Goal: Information Seeking & Learning: Compare options

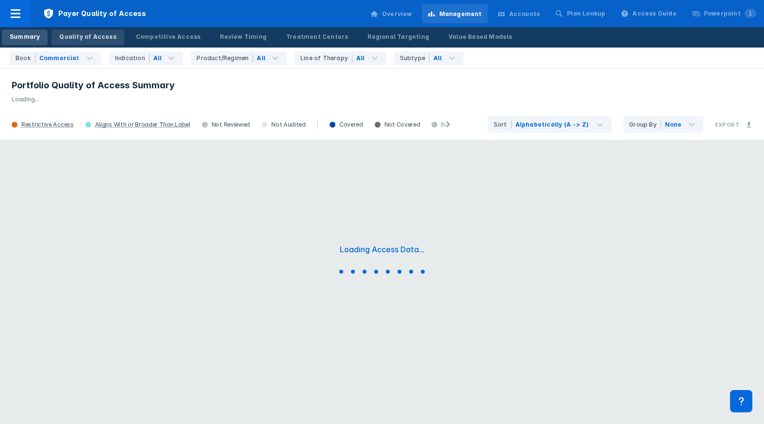
click at [84, 40] on div "Quality of Access" at bounding box center [87, 37] width 57 height 9
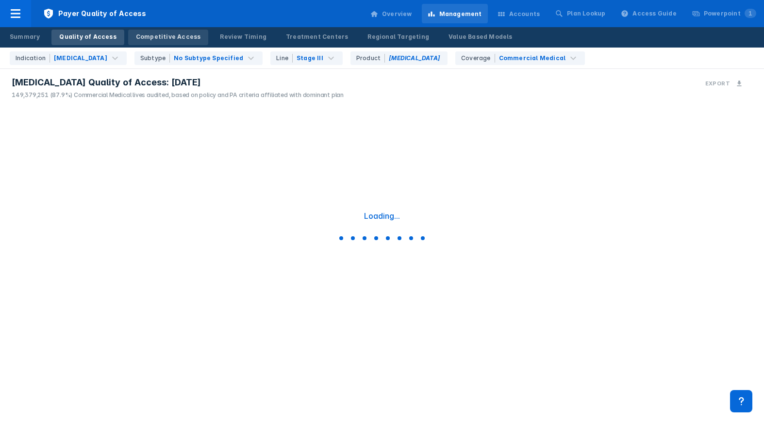
click at [162, 40] on div "Competitive Access" at bounding box center [168, 37] width 65 height 9
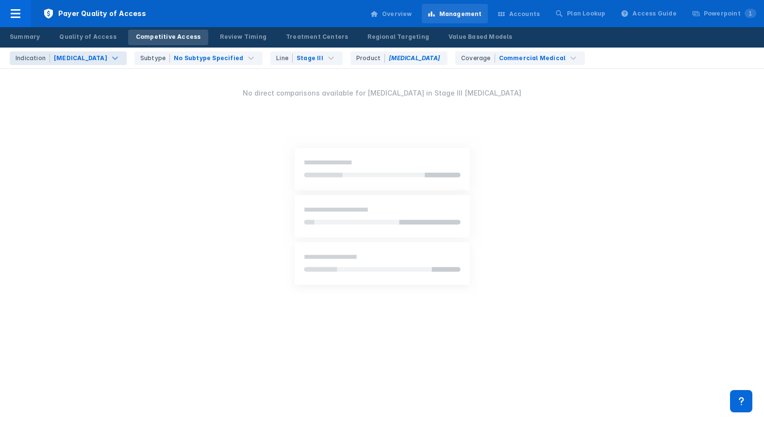
click at [66, 61] on div "[MEDICAL_DATA]" at bounding box center [80, 58] width 53 height 9
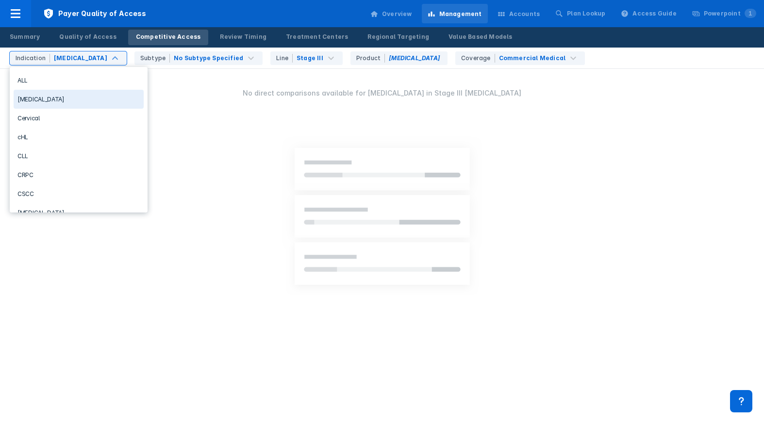
click at [62, 100] on div "[MEDICAL_DATA]" at bounding box center [79, 99] width 130 height 19
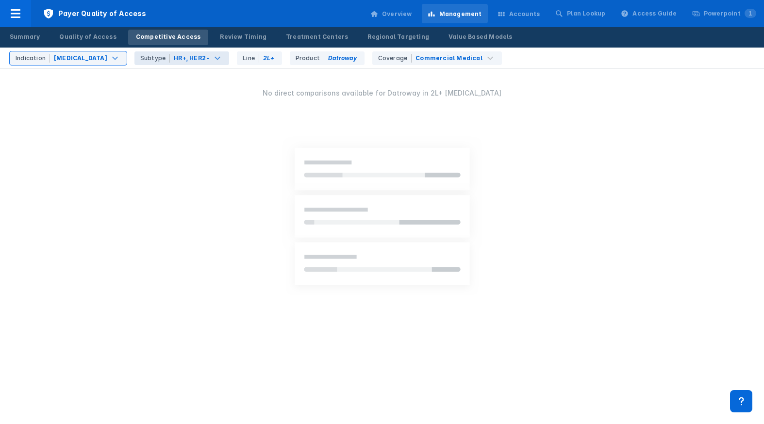
click at [170, 63] on div "Subtype HR+, HER2-" at bounding box center [181, 58] width 95 height 14
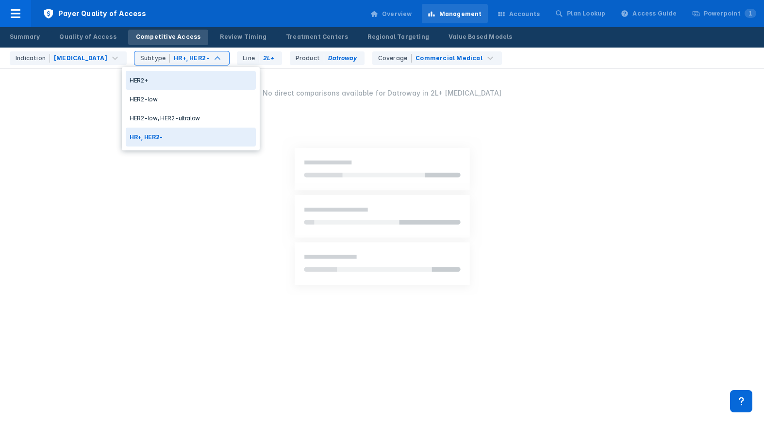
click at [157, 82] on div "HER2+" at bounding box center [191, 80] width 130 height 19
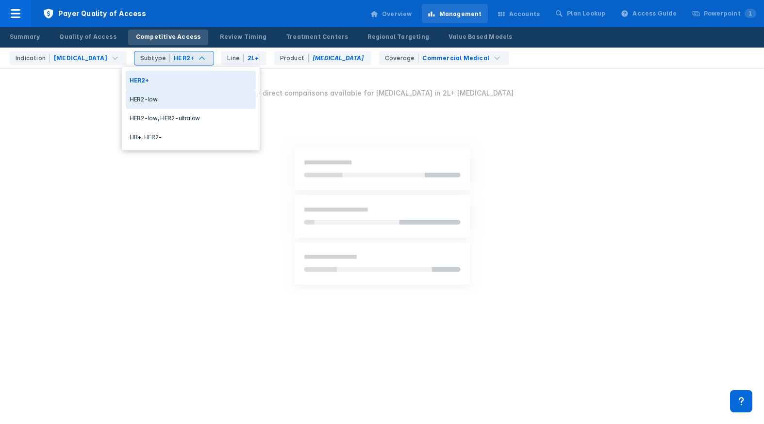
click at [175, 99] on div "HER2-low" at bounding box center [191, 99] width 130 height 19
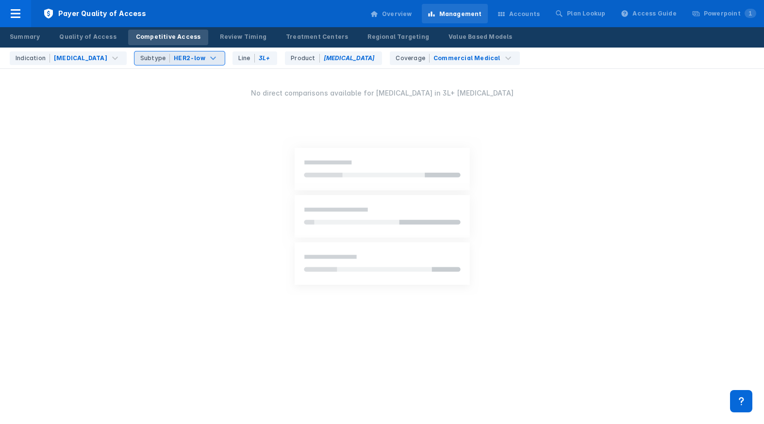
click at [185, 60] on div "HER2-low" at bounding box center [190, 58] width 32 height 9
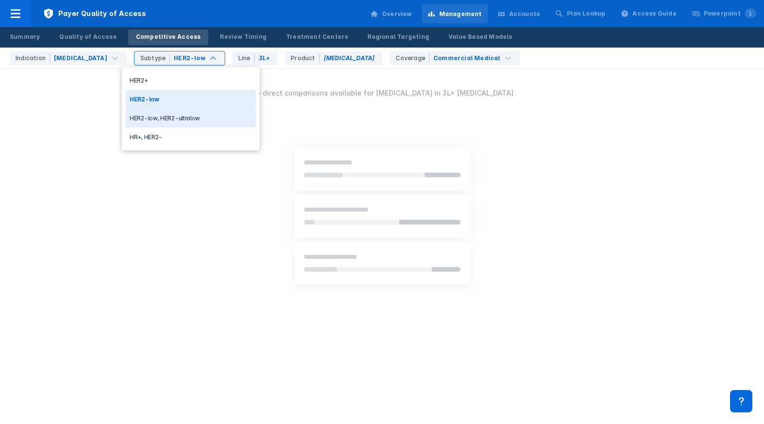
click at [178, 121] on div "HER2-low, HER2-ultralow" at bounding box center [191, 118] width 130 height 19
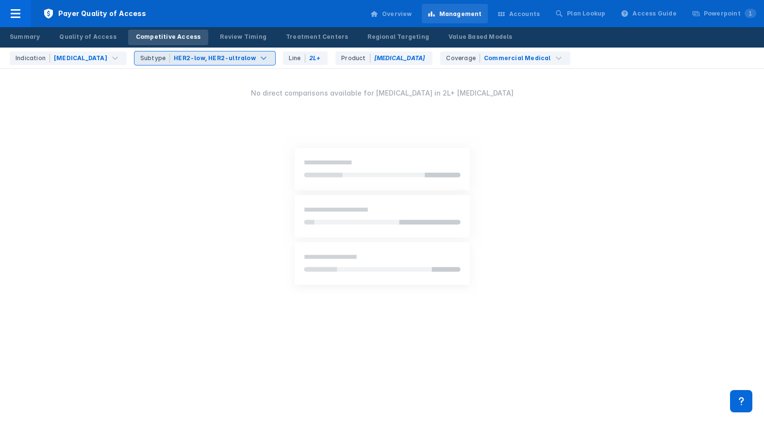
click at [194, 63] on div "Subtype HER2-low, HER2-ultralow" at bounding box center [204, 58] width 141 height 14
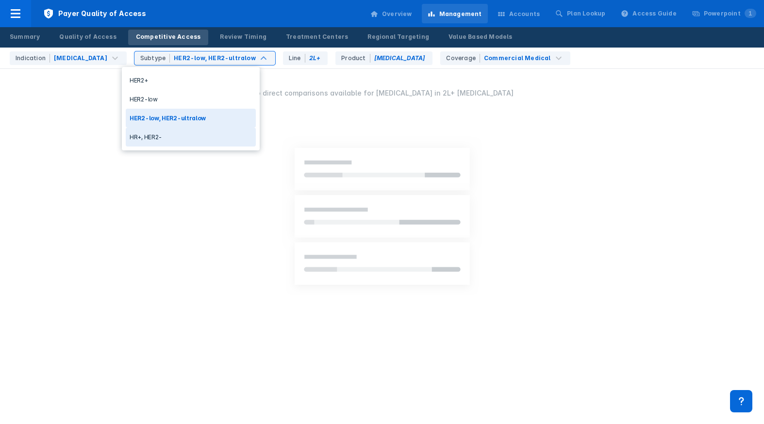
click at [188, 138] on div "HR+, HER2-" at bounding box center [191, 137] width 130 height 19
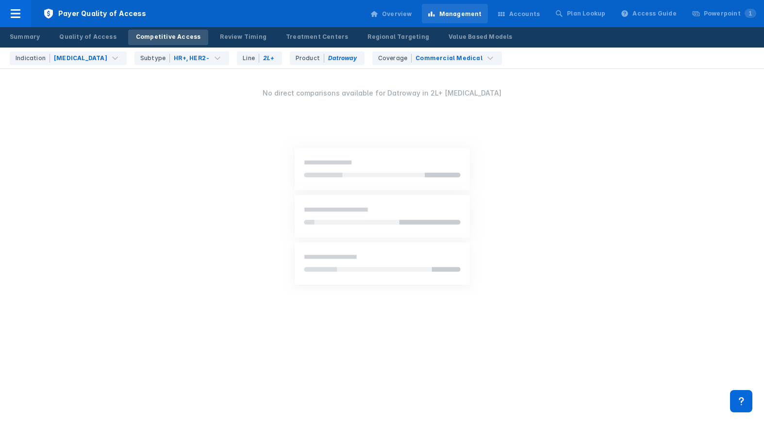
click at [477, 136] on img at bounding box center [382, 217] width 274 height 212
click at [237, 133] on div "No direct comparisons available for Datroway in 2L+ [MEDICAL_DATA]" at bounding box center [382, 206] width 764 height 276
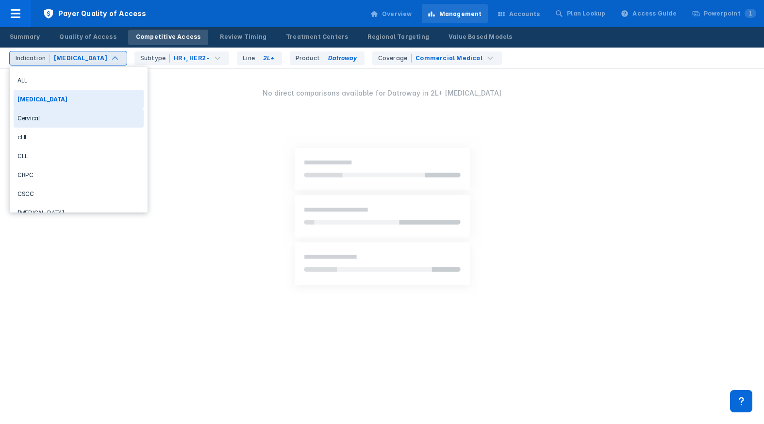
click at [99, 118] on div "Cervical" at bounding box center [79, 118] width 130 height 19
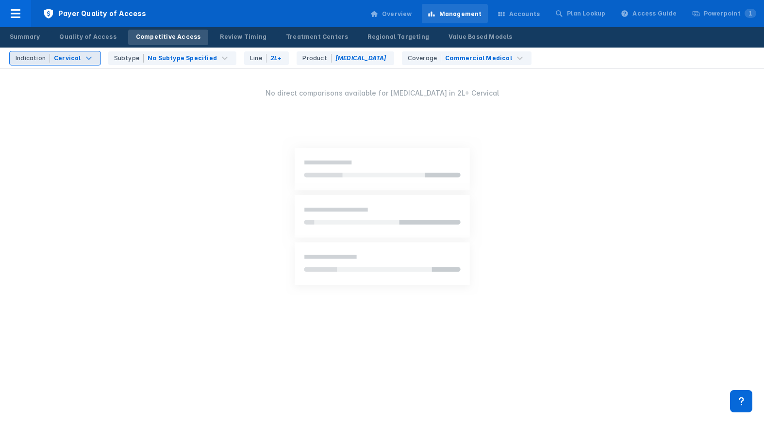
click at [79, 62] on div "Indication Cervical" at bounding box center [55, 58] width 91 height 14
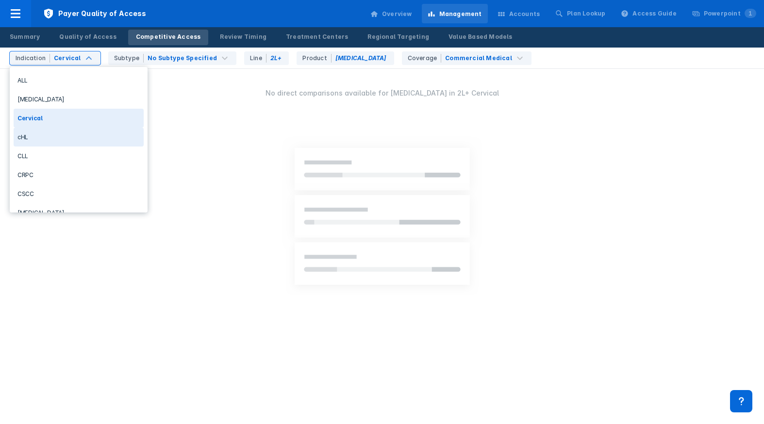
click at [64, 138] on div "cHL" at bounding box center [79, 137] width 130 height 19
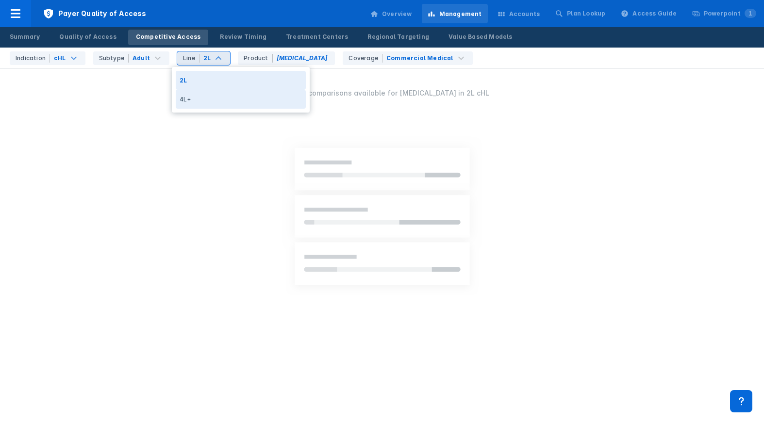
click at [203, 98] on div "4L+" at bounding box center [241, 99] width 130 height 19
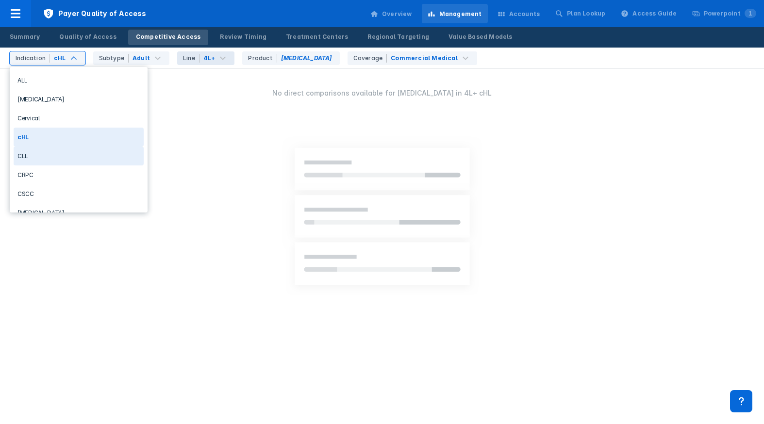
click at [66, 152] on div "CLL" at bounding box center [79, 156] width 130 height 19
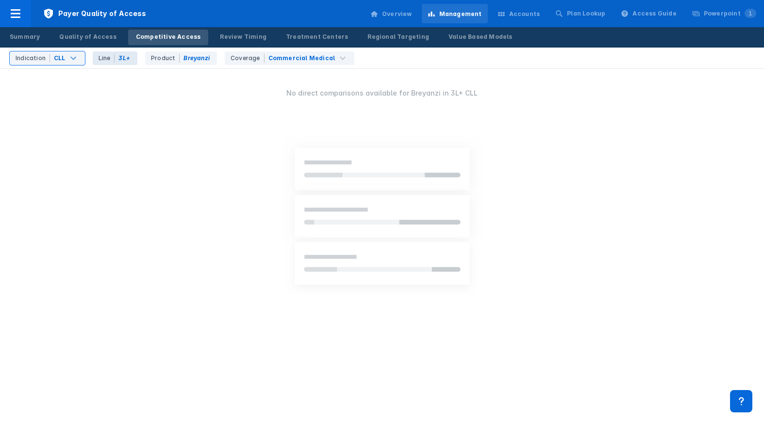
click at [59, 57] on div "CLL" at bounding box center [60, 58] width 12 height 9
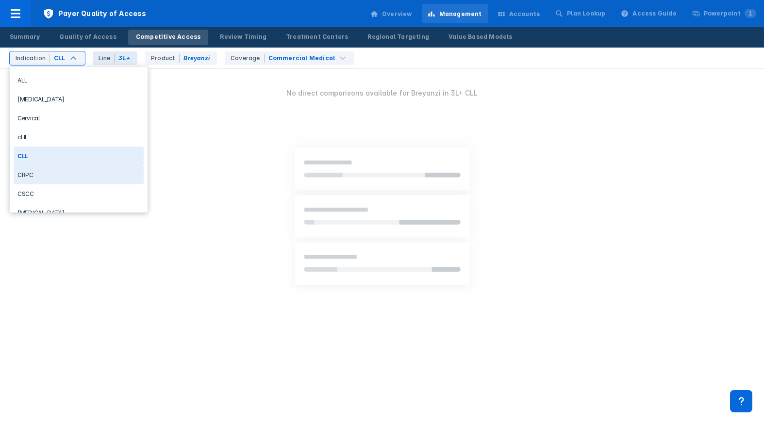
click at [56, 173] on div "CRPC" at bounding box center [79, 175] width 130 height 19
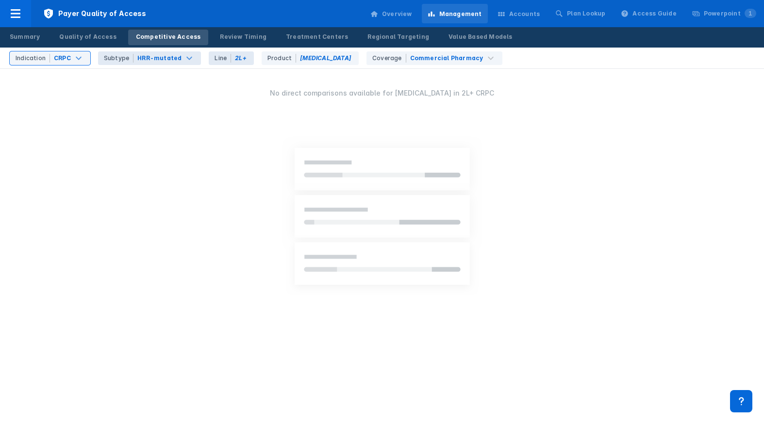
click at [164, 55] on div "HRR-mutated" at bounding box center [159, 58] width 44 height 9
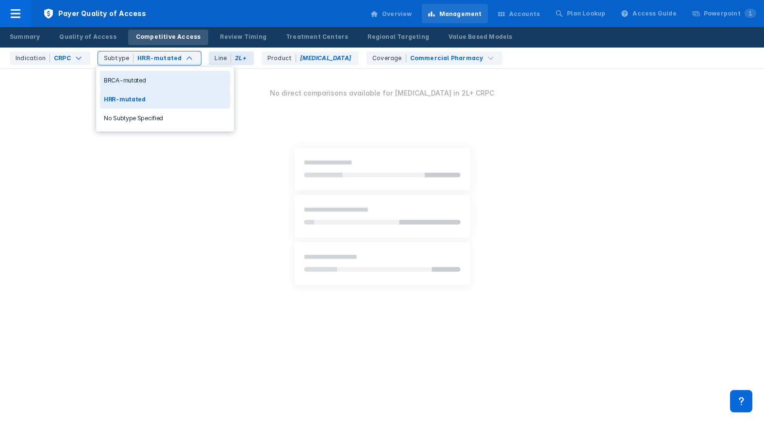
click at [151, 80] on div "BRCA-mutated" at bounding box center [165, 80] width 130 height 19
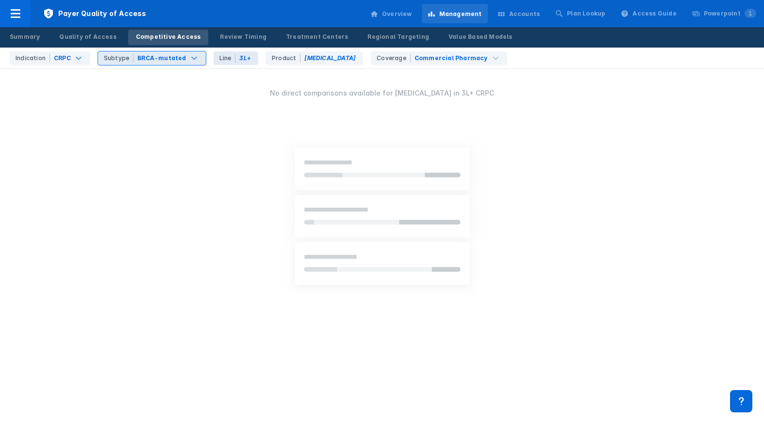
click at [158, 59] on div "BRCA-mutated" at bounding box center [161, 58] width 49 height 9
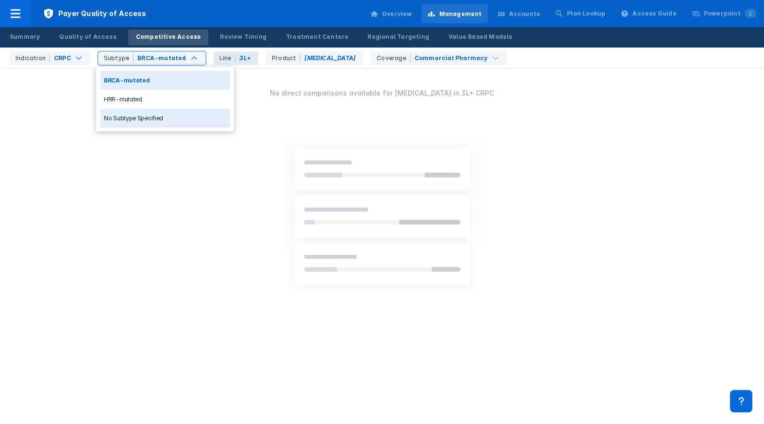
click at [148, 120] on div "No Subtype Specified" at bounding box center [165, 118] width 130 height 19
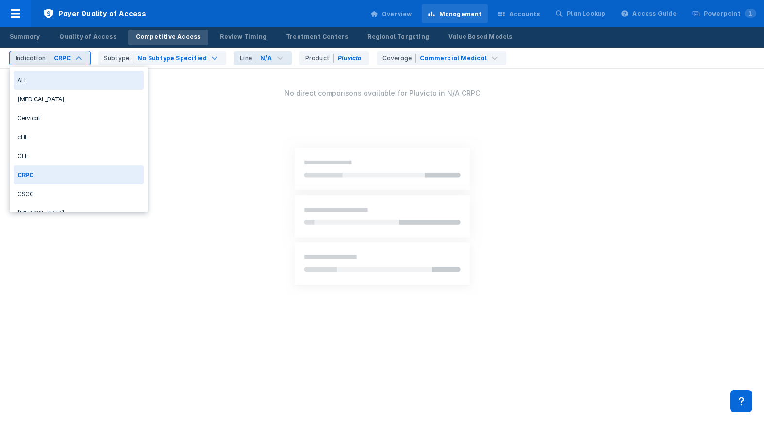
click at [64, 58] on div "CRPC" at bounding box center [62, 58] width 17 height 9
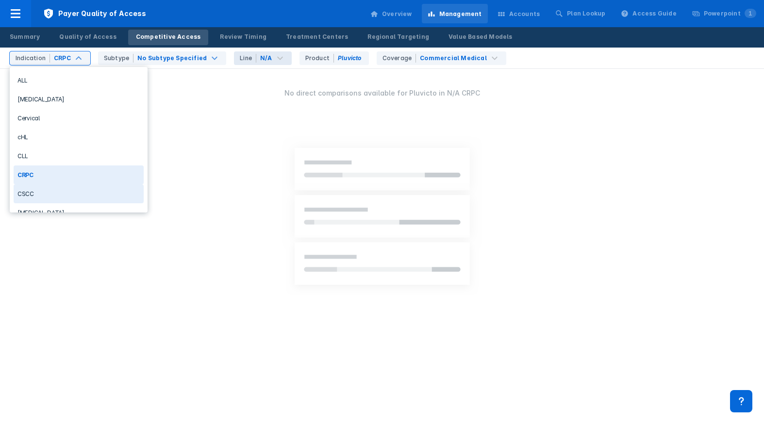
click at [51, 191] on div "CSCC" at bounding box center [79, 193] width 130 height 19
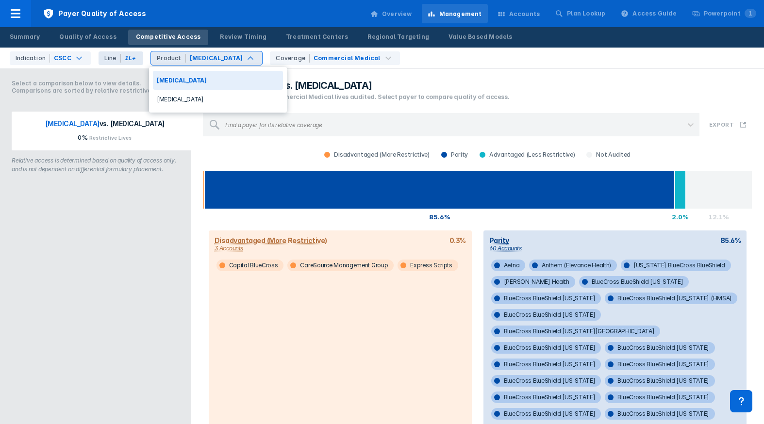
click at [213, 59] on div "[MEDICAL_DATA]" at bounding box center [216, 58] width 55 height 9
click at [201, 98] on div "[MEDICAL_DATA]" at bounding box center [218, 99] width 130 height 19
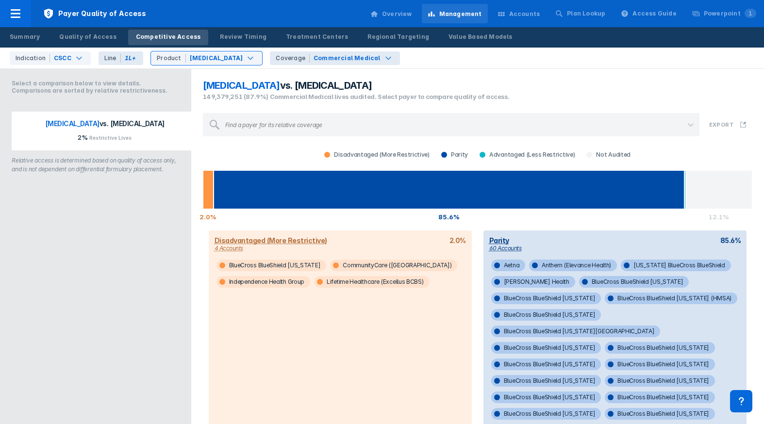
click at [276, 56] on div "Coverage" at bounding box center [293, 58] width 34 height 9
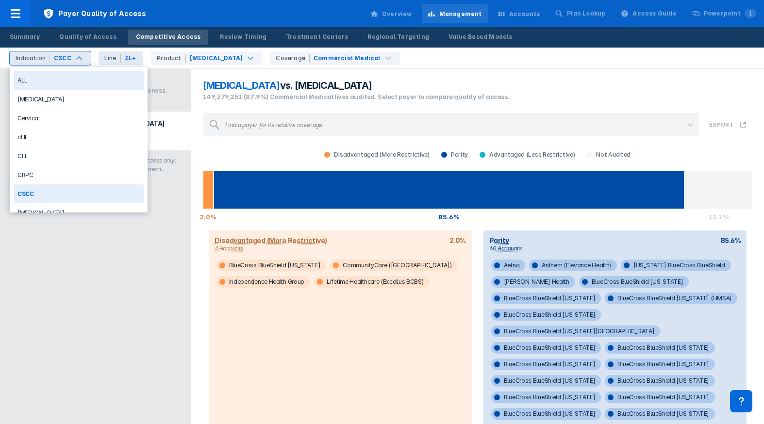
click at [54, 59] on div "CSCC" at bounding box center [62, 58] width 17 height 9
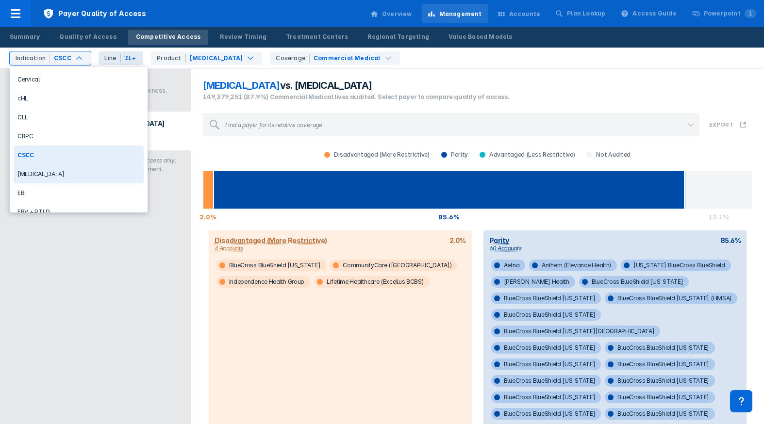
scroll to position [49, 0]
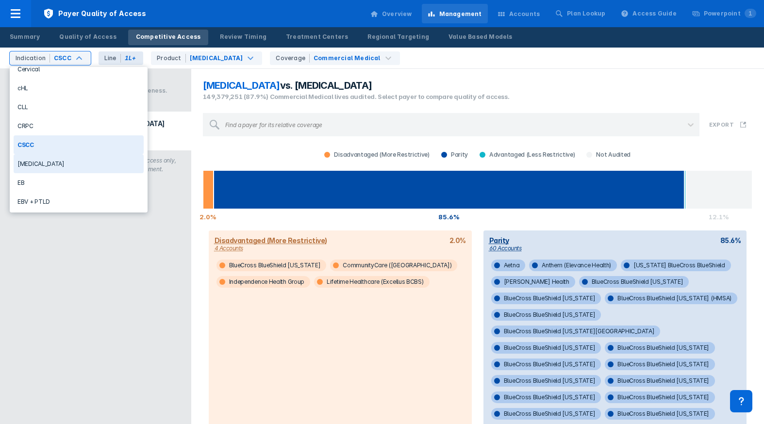
click at [48, 160] on div "[MEDICAL_DATA]" at bounding box center [79, 163] width 130 height 19
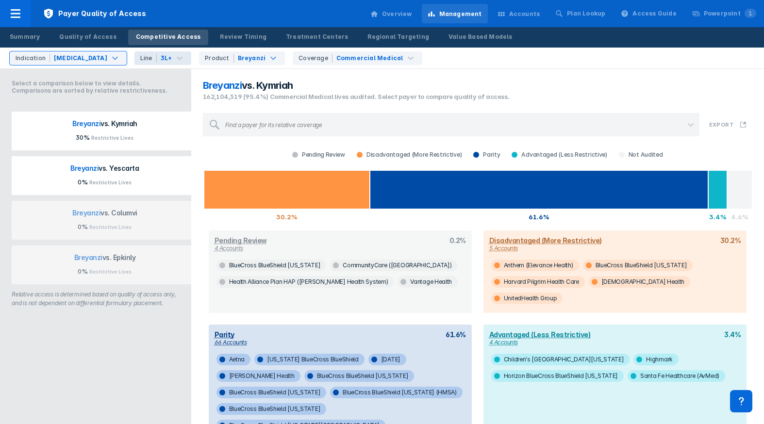
click at [142, 173] on p "[PERSON_NAME] vs. Yescarta" at bounding box center [104, 171] width 173 height 14
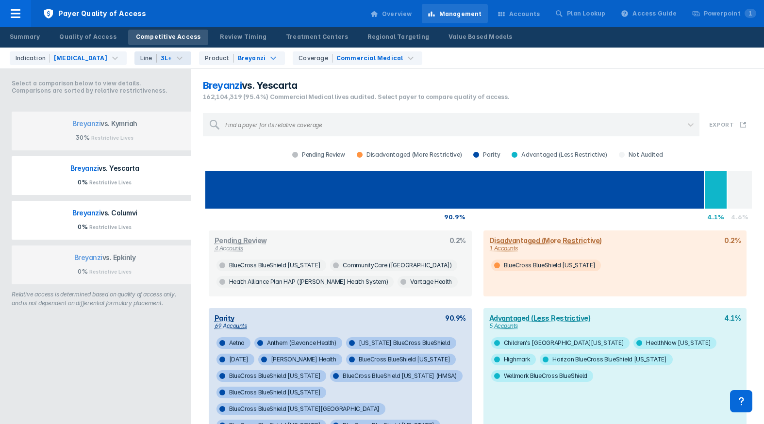
click at [91, 221] on p "[PERSON_NAME] vs. Columvi" at bounding box center [104, 216] width 173 height 14
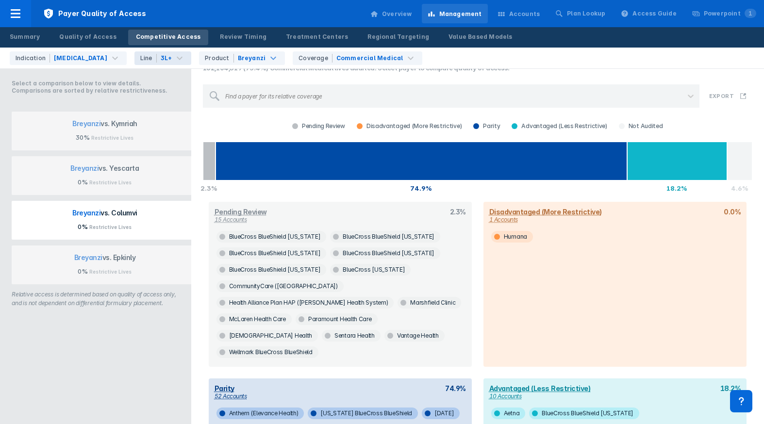
scroll to position [25, 0]
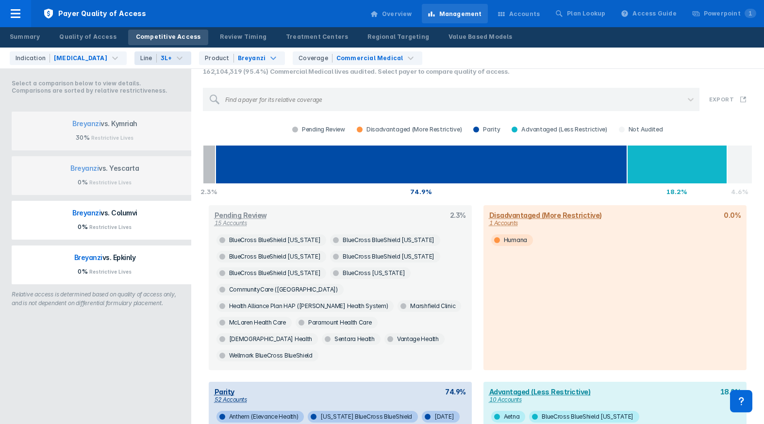
click at [79, 265] on p "[PERSON_NAME] vs. Epkinly" at bounding box center [104, 260] width 173 height 14
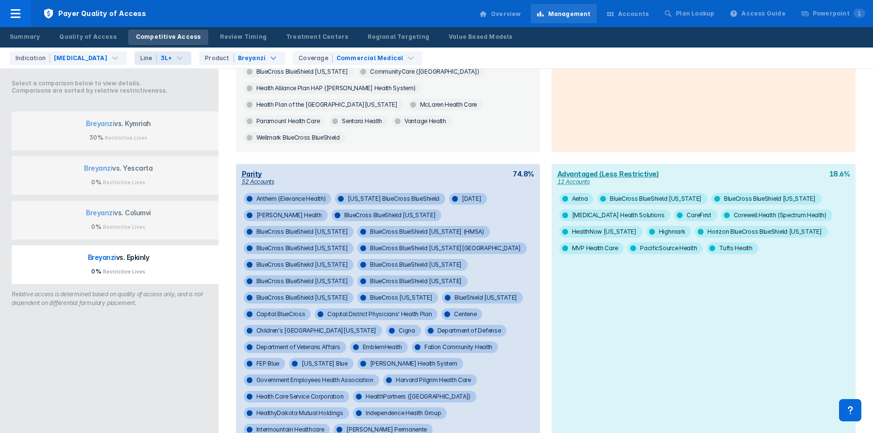
scroll to position [268, 0]
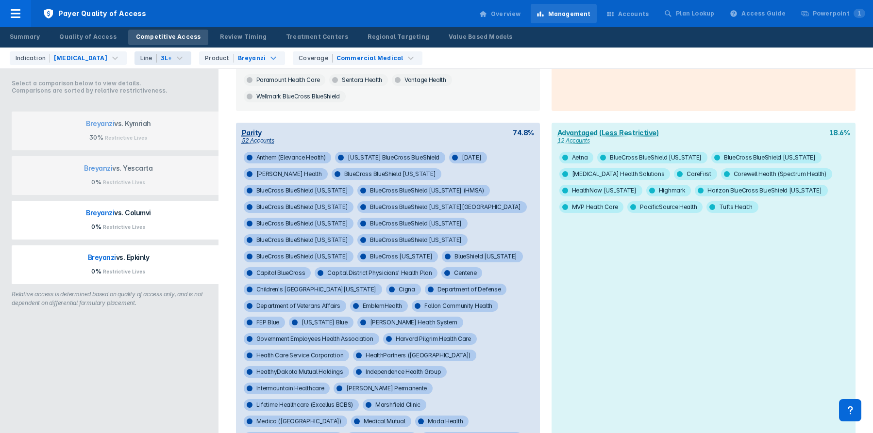
click at [167, 232] on button "[PERSON_NAME] vs. Columvi 0% Restrictive Lives" at bounding box center [118, 220] width 213 height 39
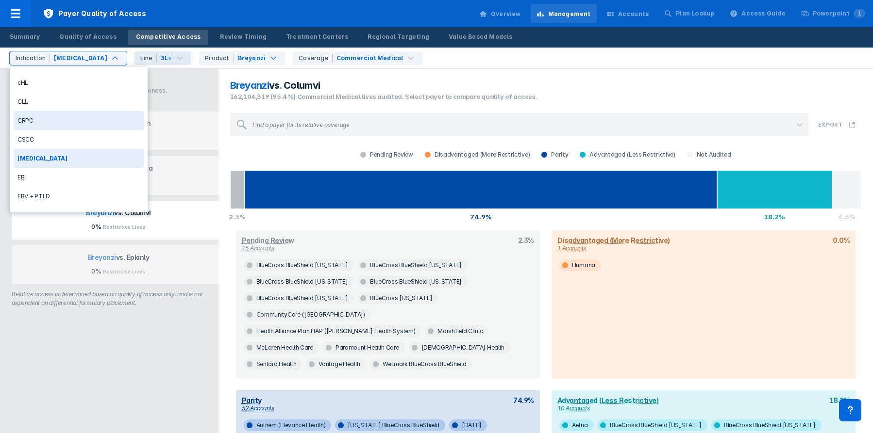
scroll to position [74, 0]
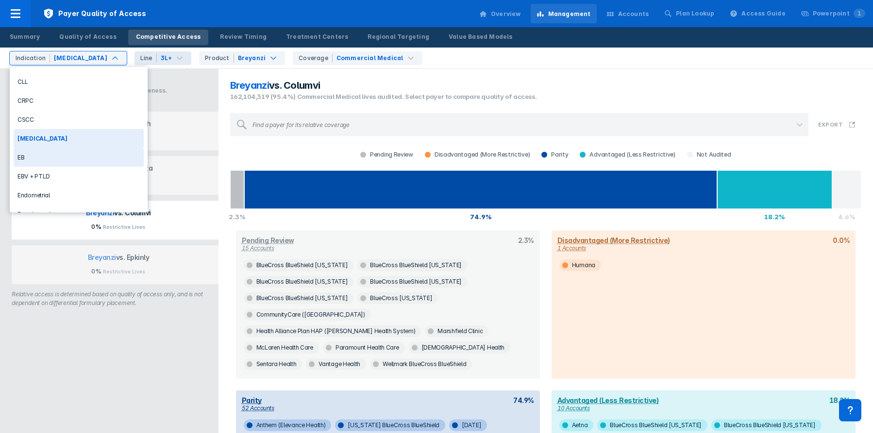
click at [50, 158] on div "EB" at bounding box center [79, 157] width 130 height 19
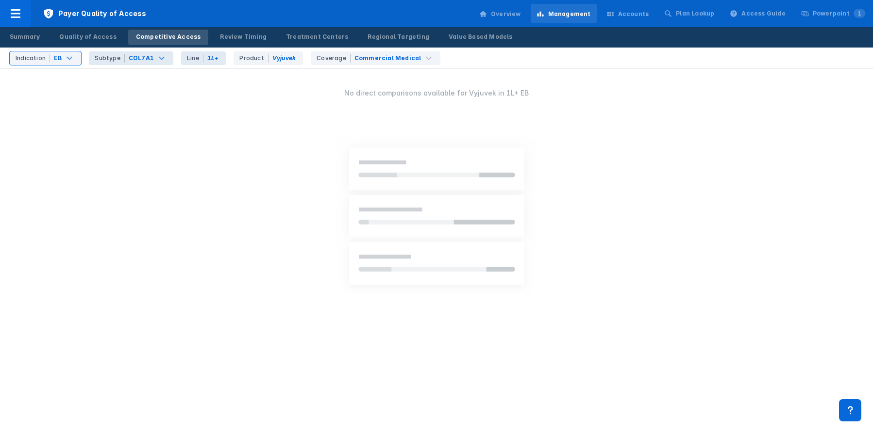
click at [135, 52] on div "Subtype COL7A1" at bounding box center [131, 58] width 84 height 14
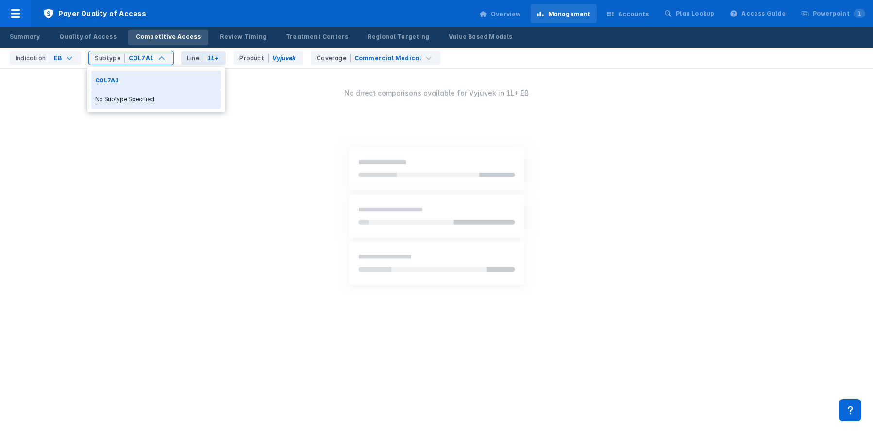
click at [135, 100] on div "No Subtype Specified" at bounding box center [156, 99] width 130 height 19
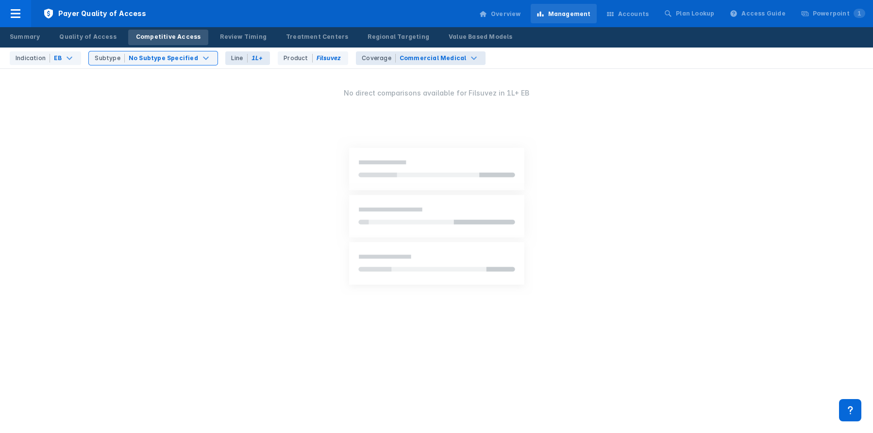
click at [399, 55] on div "Commercial Medical" at bounding box center [432, 58] width 67 height 9
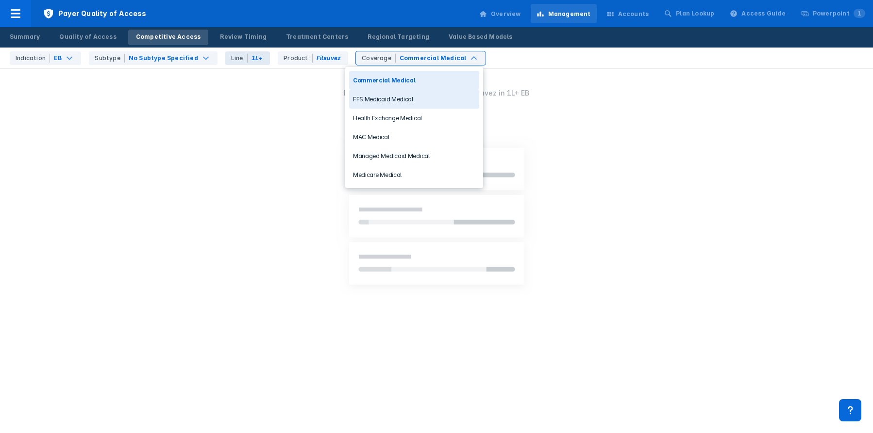
click at [394, 99] on div "FFS Medicaid Medical" at bounding box center [414, 99] width 130 height 19
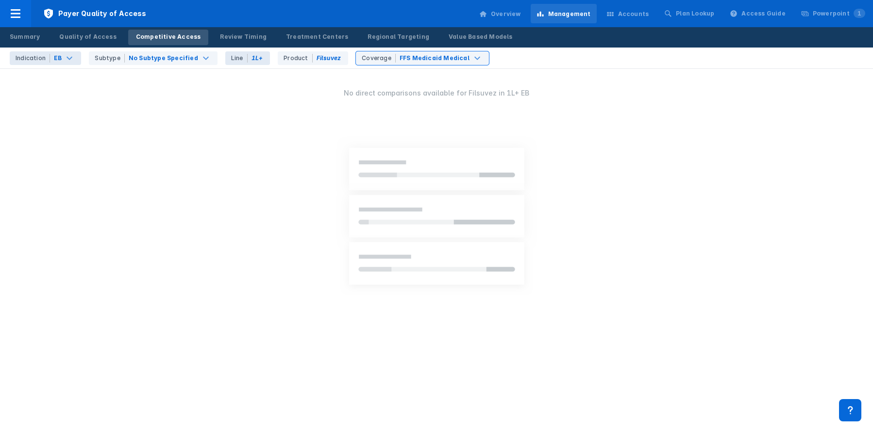
click at [46, 61] on div "Indication" at bounding box center [33, 58] width 34 height 9
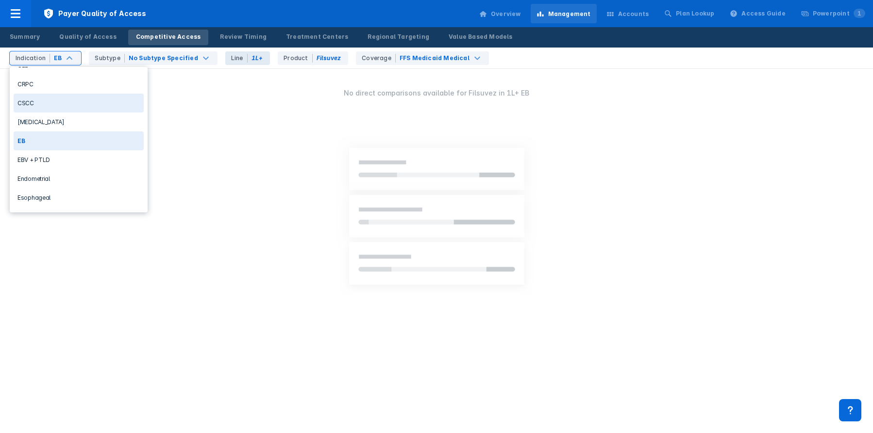
scroll to position [93, 0]
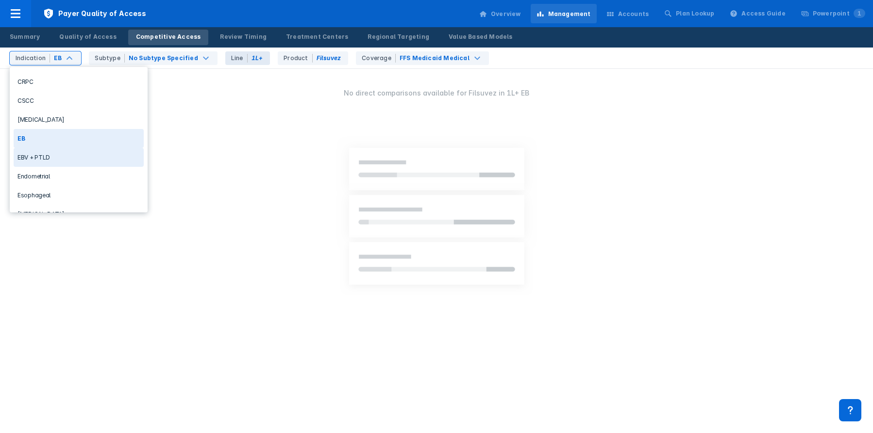
click at [49, 153] on div "EBV + PTLD" at bounding box center [79, 157] width 130 height 19
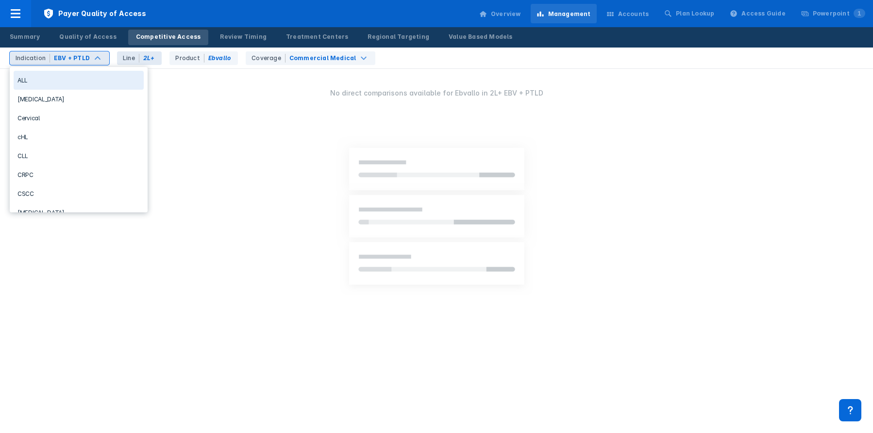
click at [76, 55] on div "EBV + PTLD" at bounding box center [72, 58] width 36 height 9
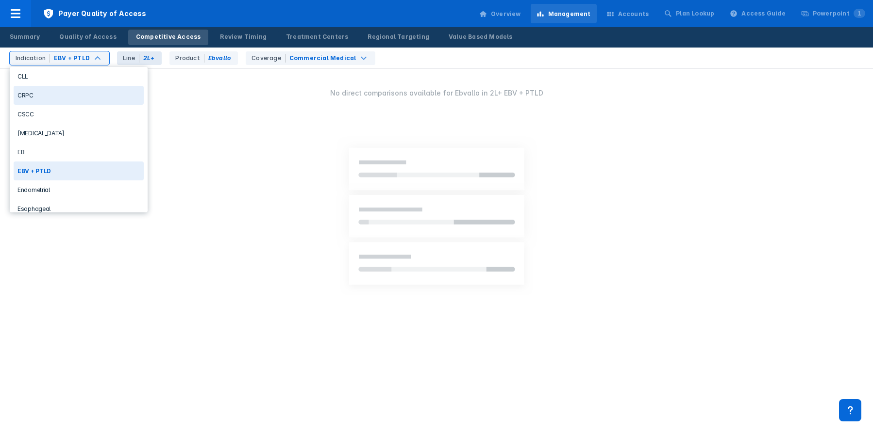
scroll to position [127, 0]
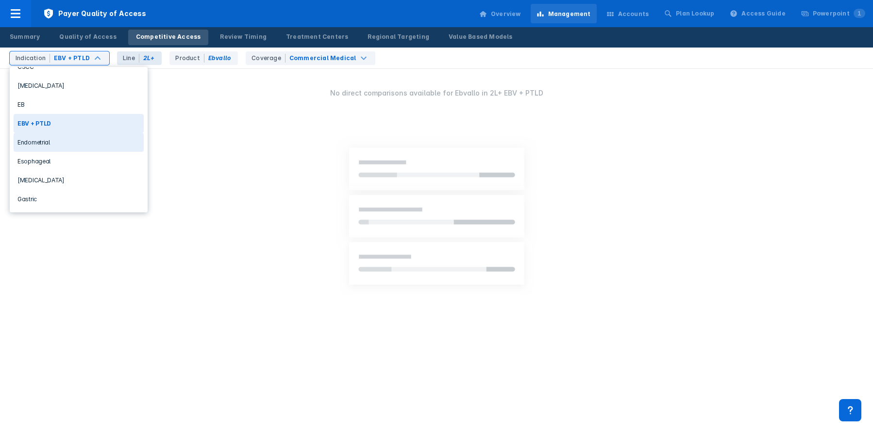
click at [60, 148] on div "Endometrial" at bounding box center [79, 142] width 130 height 19
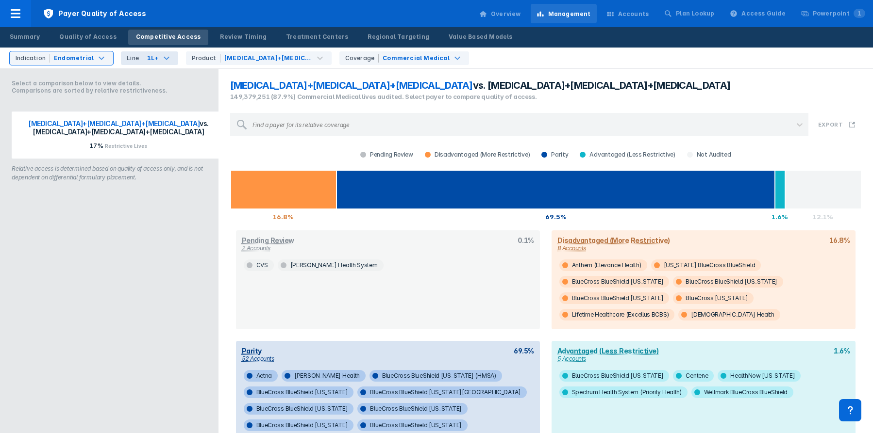
click at [149, 61] on div "1L+" at bounding box center [153, 58] width 12 height 9
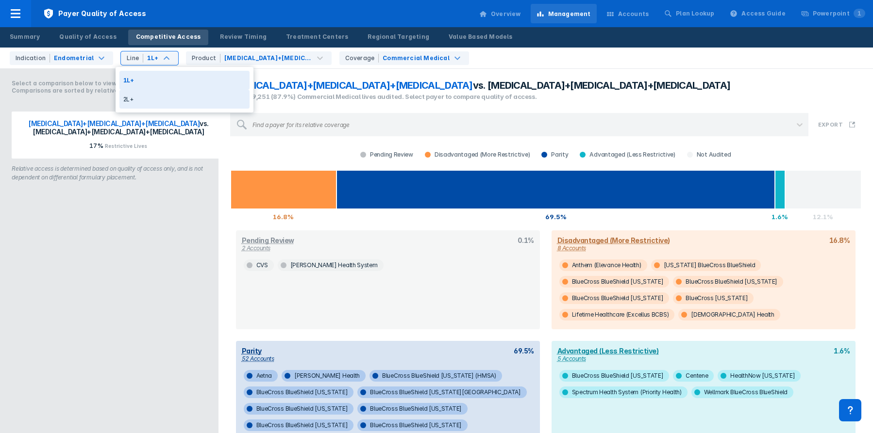
click at [152, 96] on div "2L+" at bounding box center [184, 99] width 130 height 19
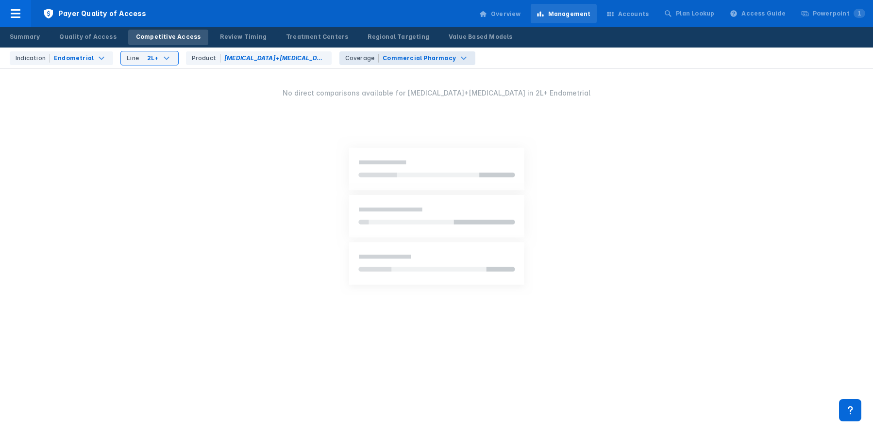
click at [368, 63] on div "Coverage Commercial Pharmacy" at bounding box center [407, 58] width 136 height 14
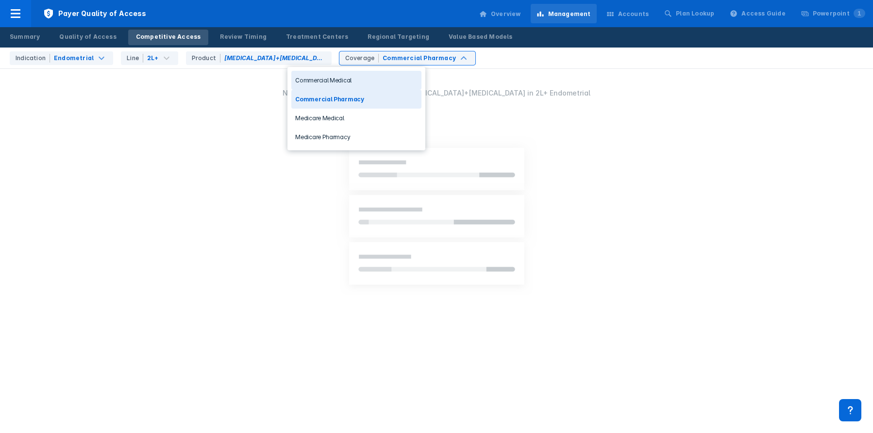
click at [356, 76] on div "Commercial Medical" at bounding box center [356, 80] width 130 height 19
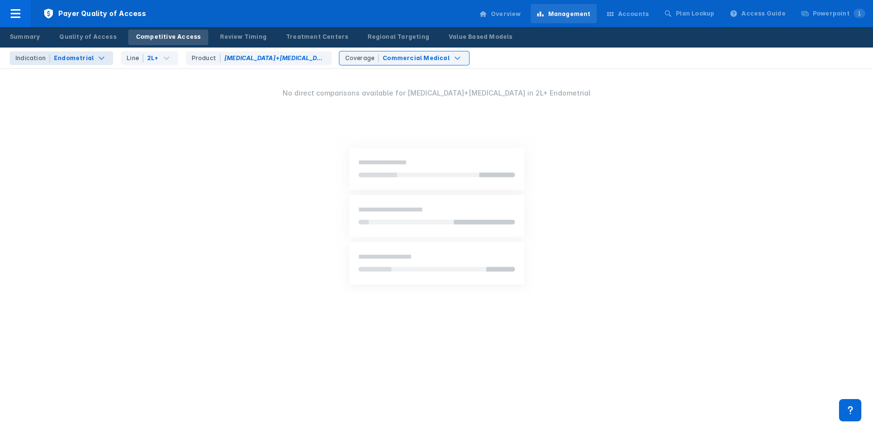
click at [75, 54] on div "Endometrial" at bounding box center [74, 58] width 40 height 9
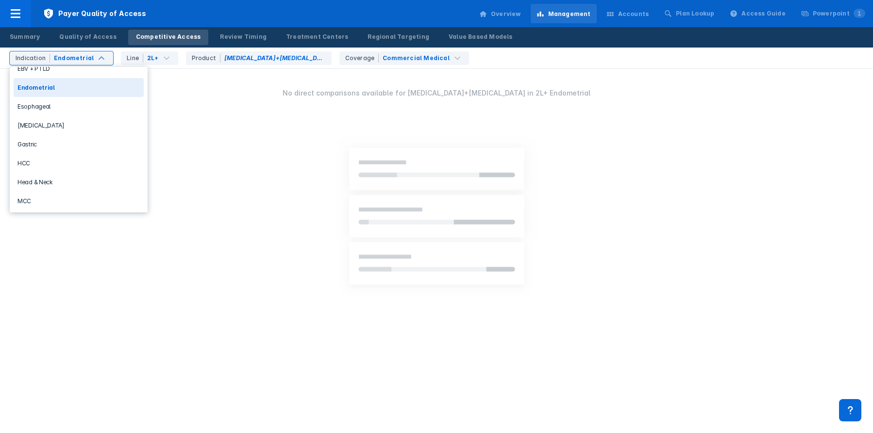
scroll to position [184, 0]
click at [57, 97] on div "Esophageal" at bounding box center [79, 104] width 130 height 19
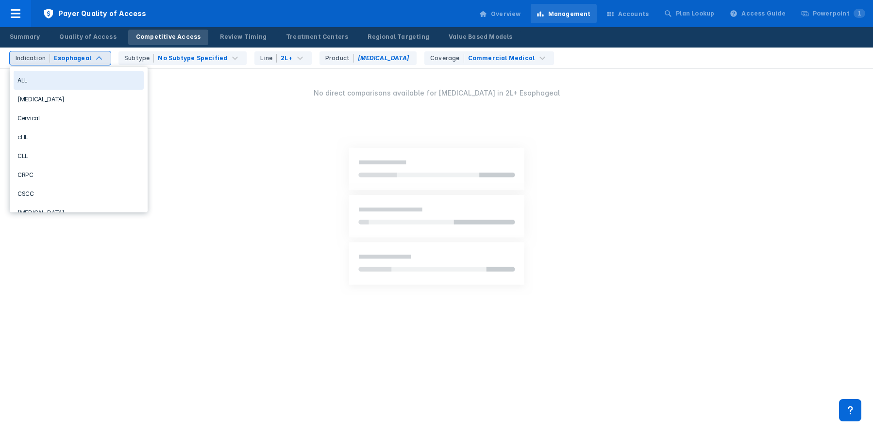
click at [54, 57] on div "Esophageal" at bounding box center [72, 58] width 37 height 9
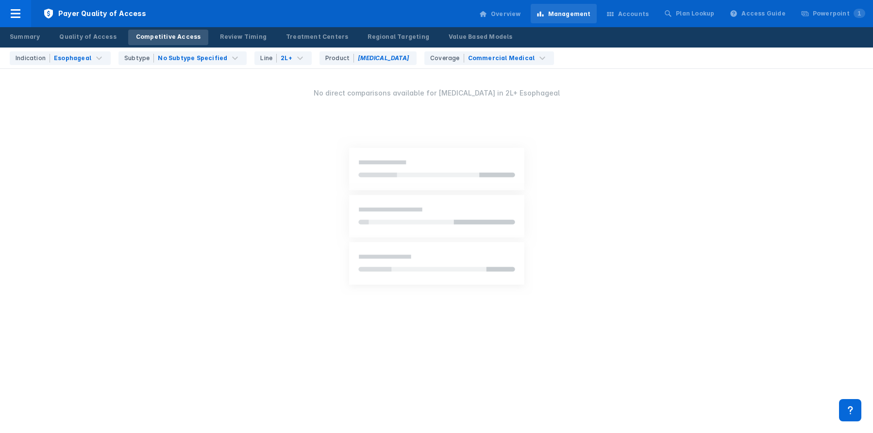
click at [243, 106] on div "No direct comparisons available for [MEDICAL_DATA] in 2L+ Esophageal" at bounding box center [436, 206] width 873 height 276
click at [215, 55] on div "No Subtype Specified" at bounding box center [192, 58] width 69 height 9
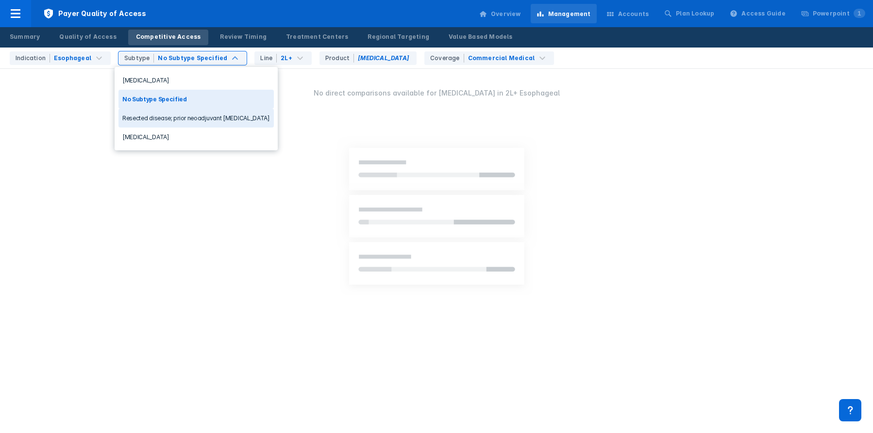
click at [211, 119] on div "Resected disease; prior neoadjuvant [MEDICAL_DATA]" at bounding box center [195, 118] width 155 height 19
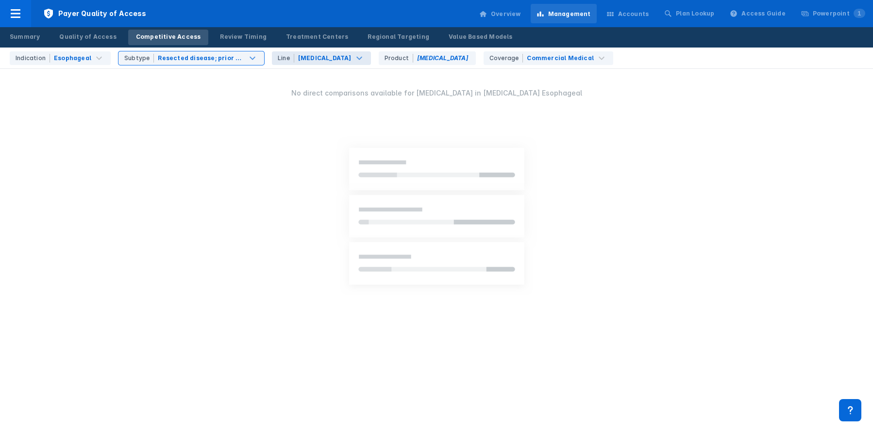
click at [315, 64] on div "Line [MEDICAL_DATA]" at bounding box center [321, 58] width 99 height 14
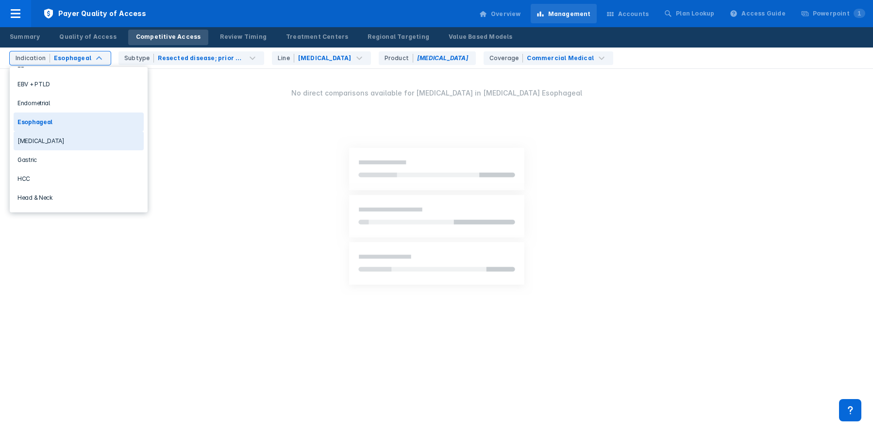
scroll to position [168, 0]
click at [66, 143] on div "[MEDICAL_DATA]" at bounding box center [79, 139] width 130 height 19
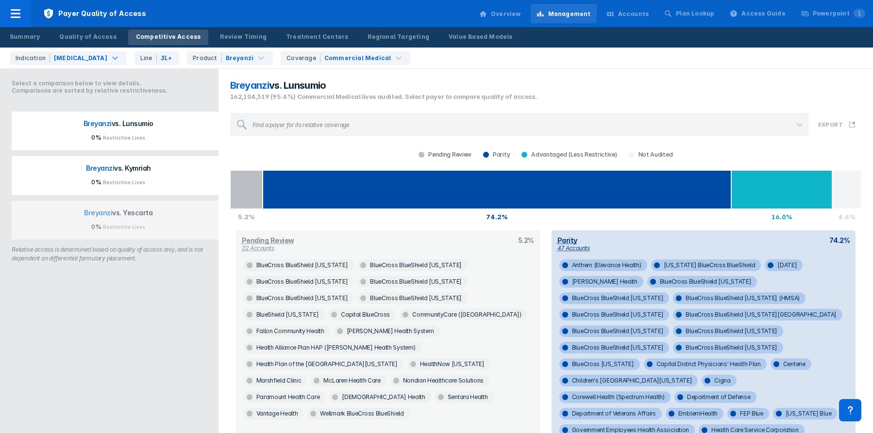
click at [145, 182] on p "0% Restrictive Lives" at bounding box center [118, 182] width 200 height 8
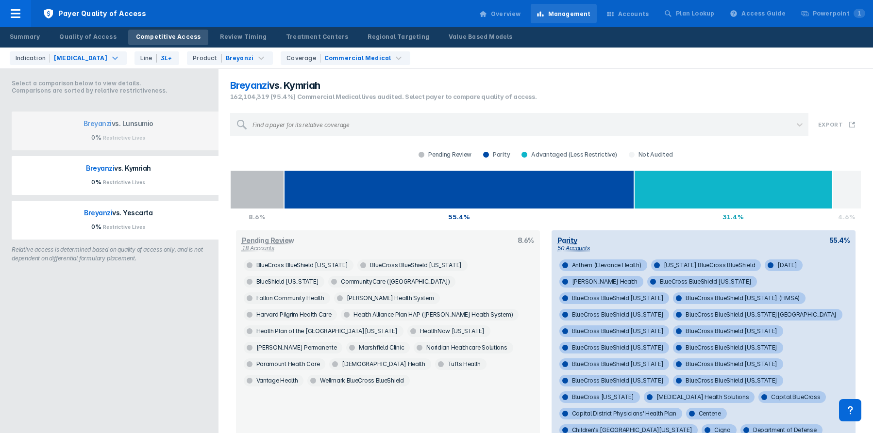
click at [179, 221] on p "[PERSON_NAME] vs. Yescarta" at bounding box center [118, 216] width 200 height 14
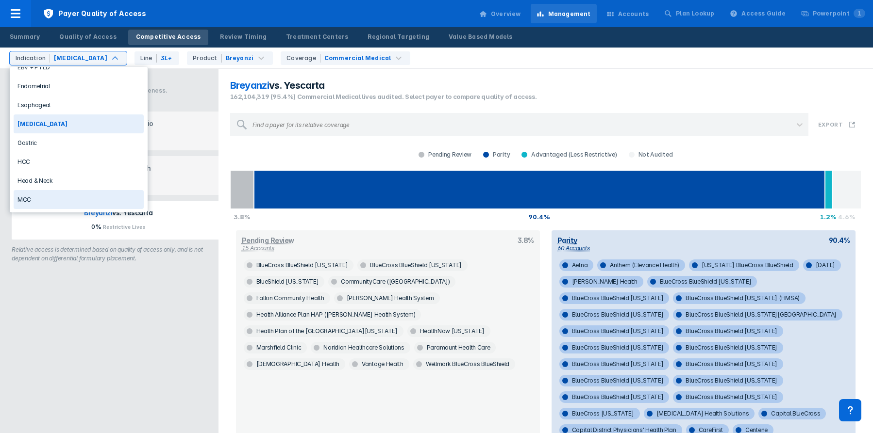
scroll to position [215, 0]
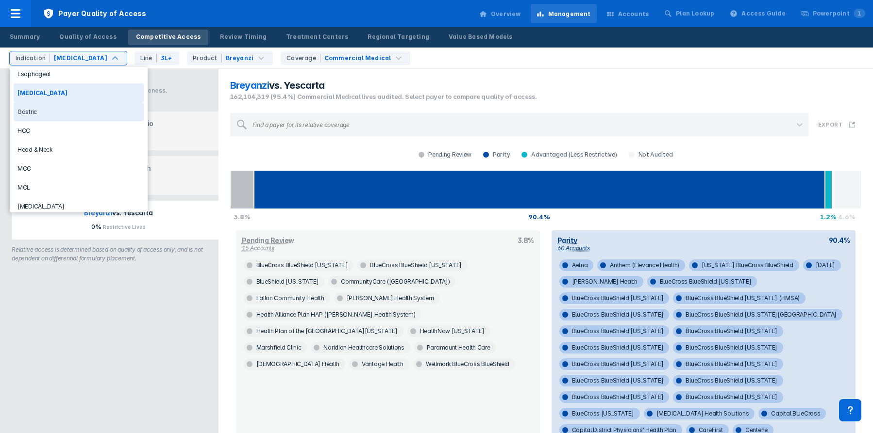
click at [90, 114] on div "Gastric" at bounding box center [79, 111] width 130 height 19
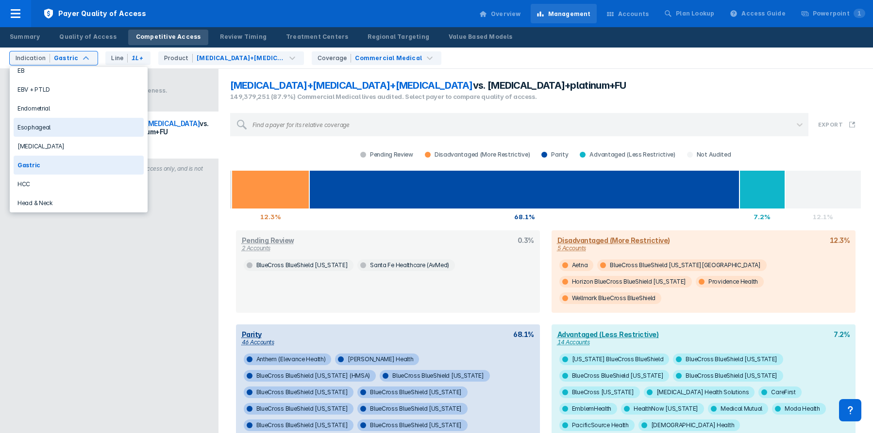
scroll to position [190, 0]
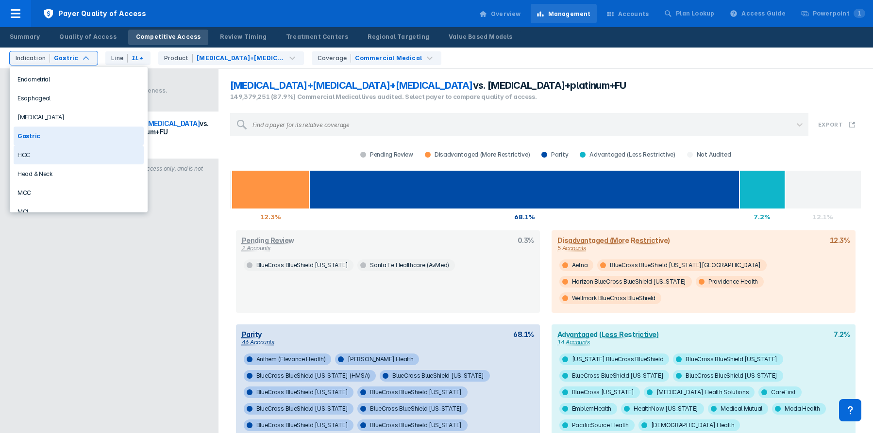
click at [62, 158] on div "HCC" at bounding box center [79, 155] width 130 height 19
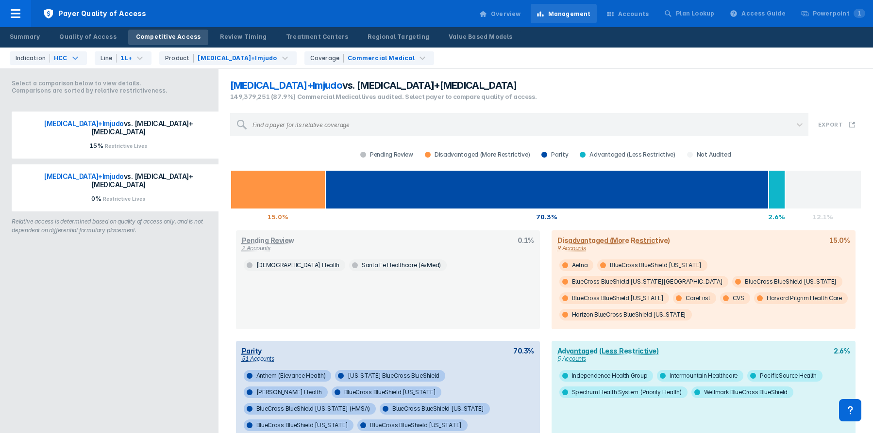
click at [173, 176] on p "[MEDICAL_DATA]+Imjudo vs. [MEDICAL_DATA]+[MEDICAL_DATA]" at bounding box center [118, 183] width 200 height 22
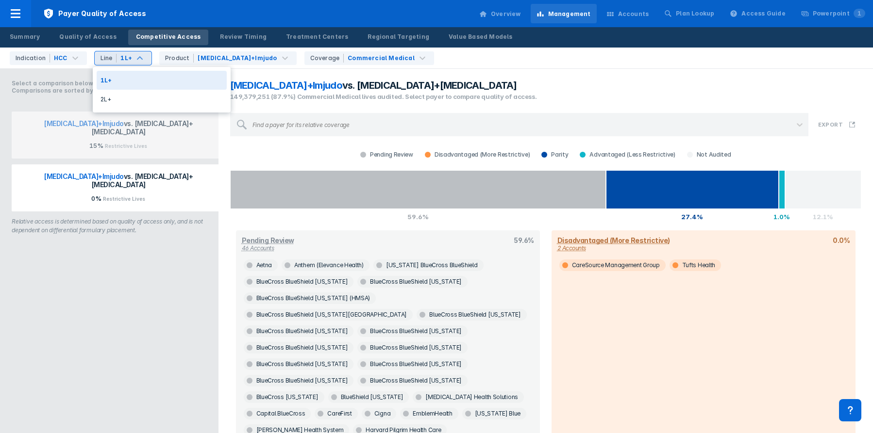
click at [119, 60] on div "1L+" at bounding box center [126, 58] width 14 height 9
click at [120, 98] on div "2L+" at bounding box center [162, 99] width 130 height 19
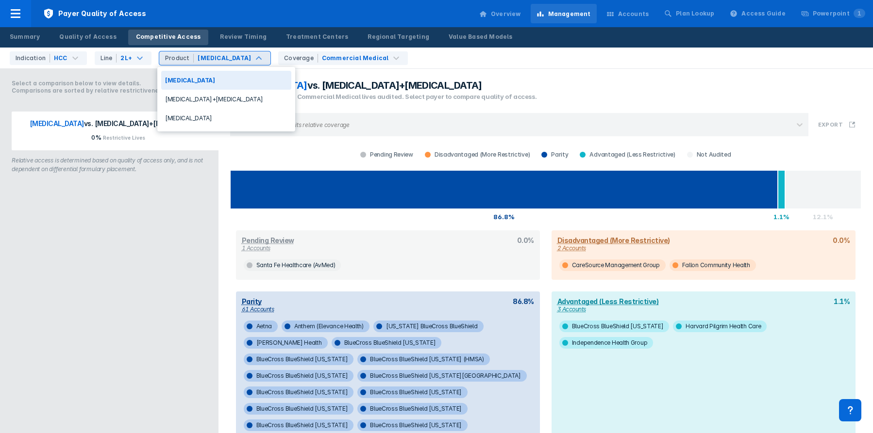
click at [221, 56] on div "[MEDICAL_DATA]" at bounding box center [224, 58] width 55 height 9
click at [218, 100] on div "[MEDICAL_DATA]+[MEDICAL_DATA]" at bounding box center [226, 99] width 130 height 19
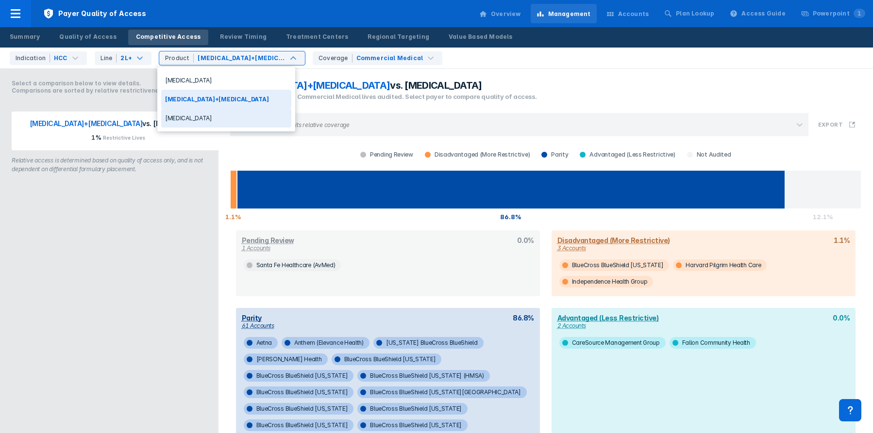
click at [237, 117] on div "[MEDICAL_DATA]" at bounding box center [226, 118] width 130 height 19
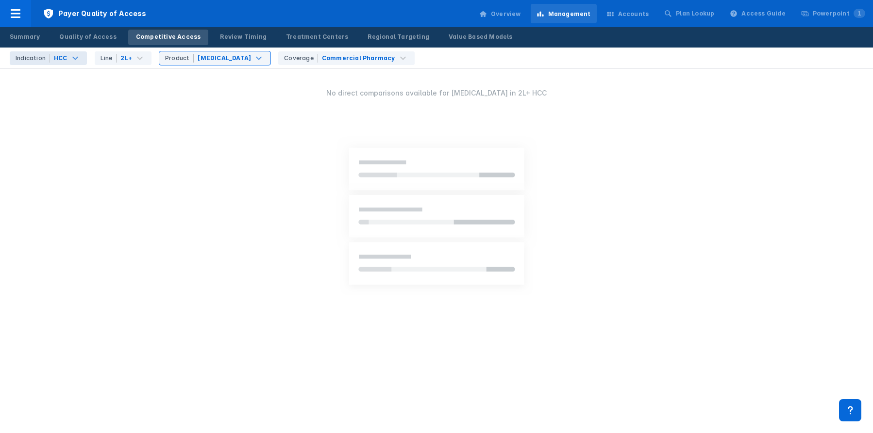
click at [81, 59] on div "Indication HCC" at bounding box center [48, 58] width 77 height 14
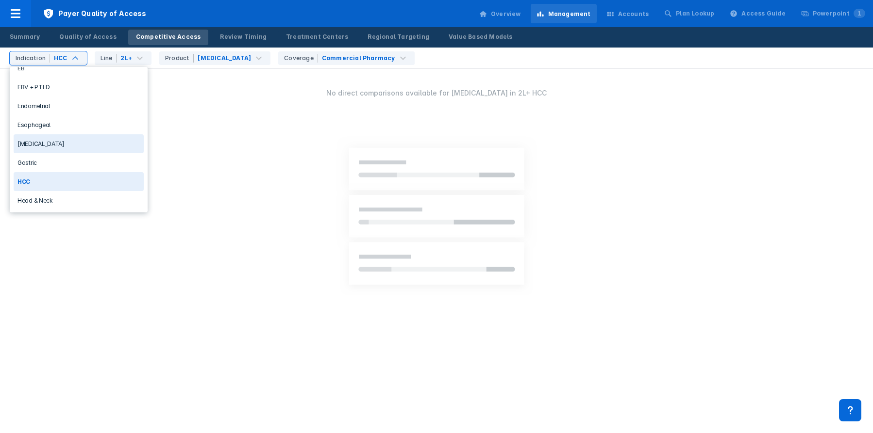
scroll to position [173, 0]
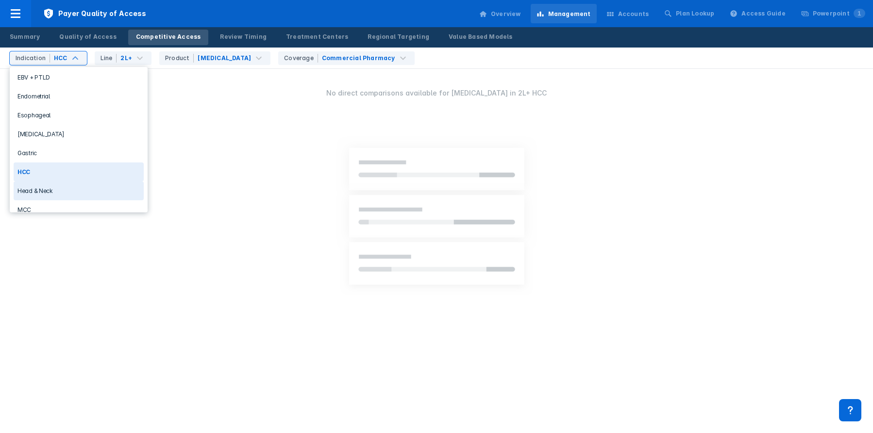
click at [70, 190] on div "Head & Neck" at bounding box center [79, 191] width 130 height 19
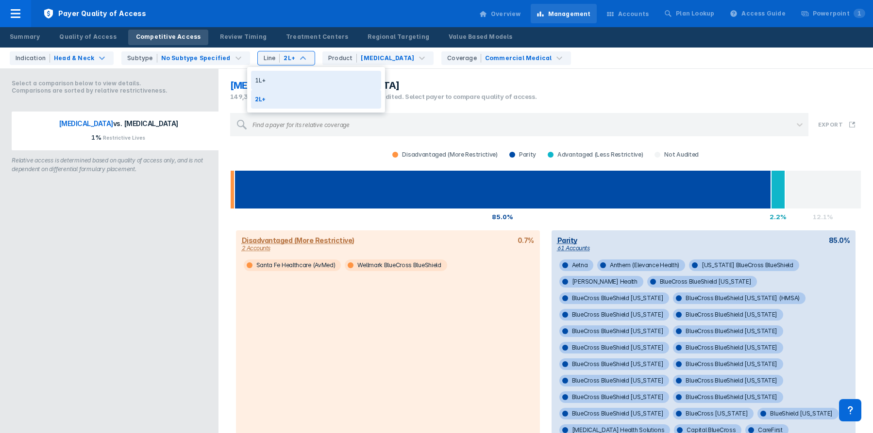
click at [286, 78] on div "1L+" at bounding box center [316, 80] width 130 height 19
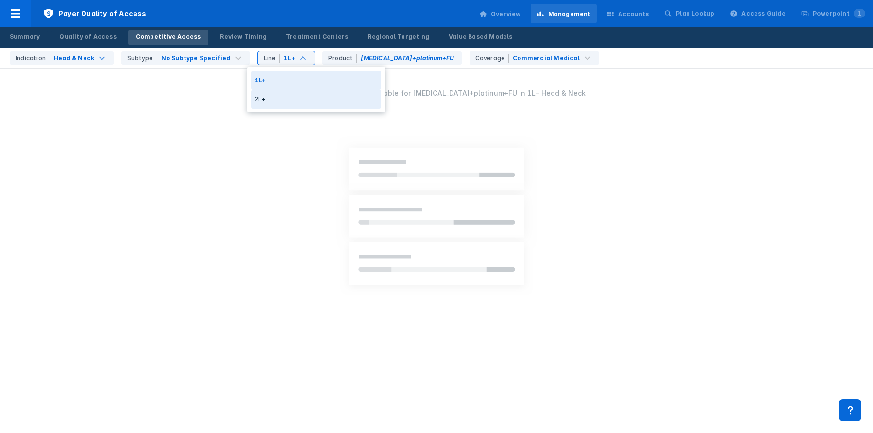
click at [286, 98] on div "2L+" at bounding box center [316, 99] width 130 height 19
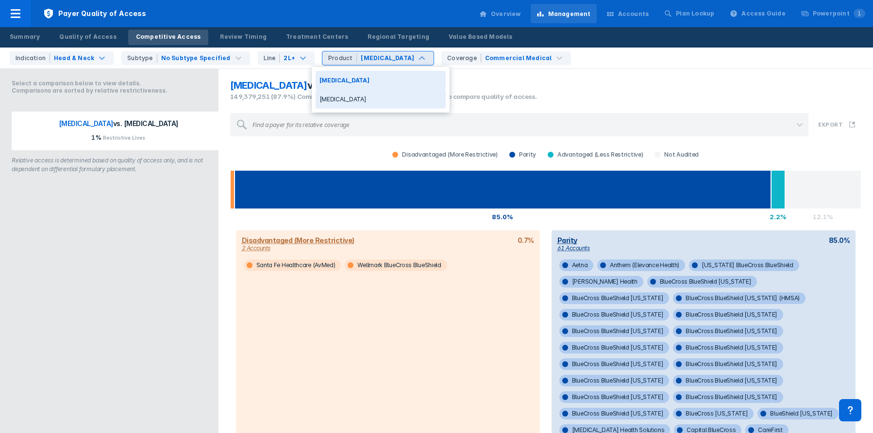
click at [377, 102] on div "[MEDICAL_DATA]" at bounding box center [380, 99] width 130 height 19
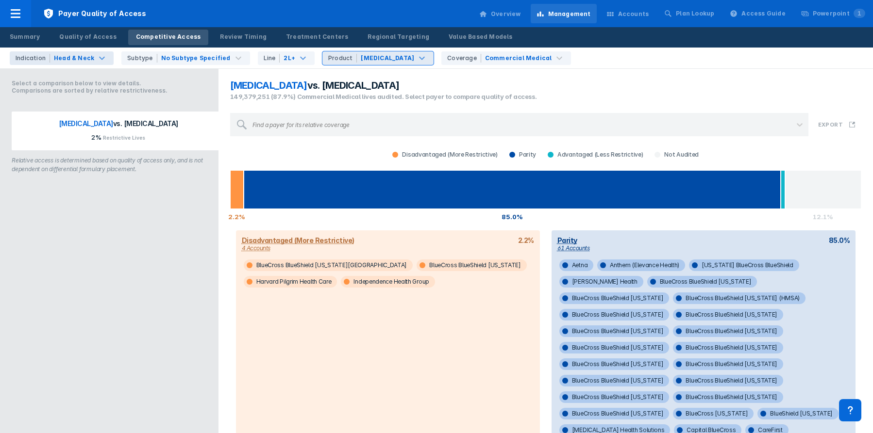
click at [81, 52] on div "Indication Head & Neck" at bounding box center [62, 58] width 104 height 14
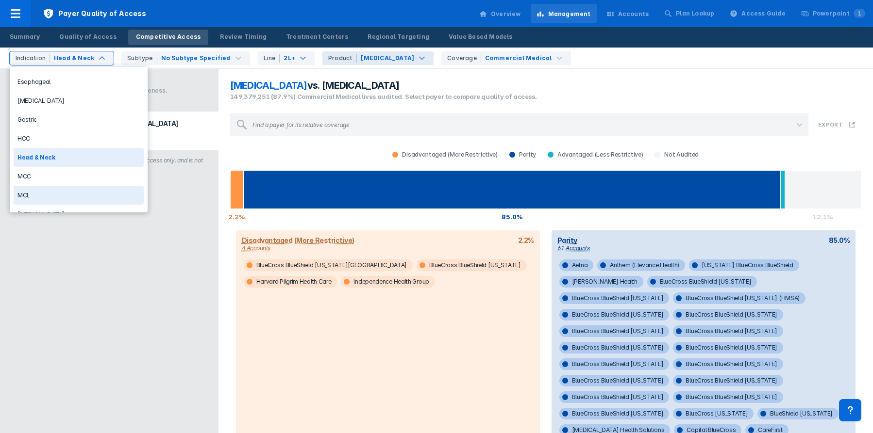
scroll to position [186, 0]
click at [66, 202] on div "MCC" at bounding box center [79, 197] width 130 height 19
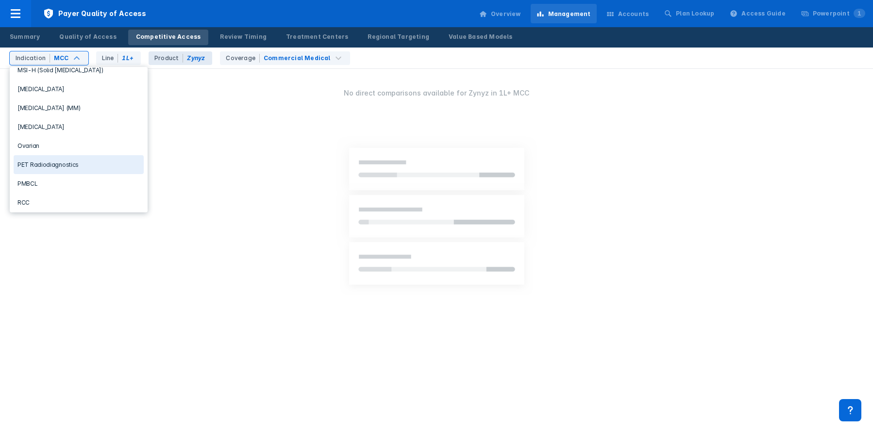
scroll to position [506, 0]
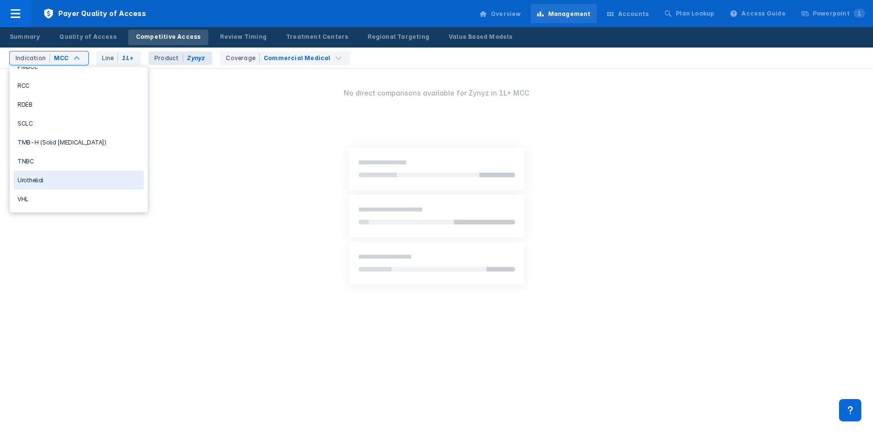
click at [51, 182] on div "Urothelial" at bounding box center [79, 180] width 130 height 19
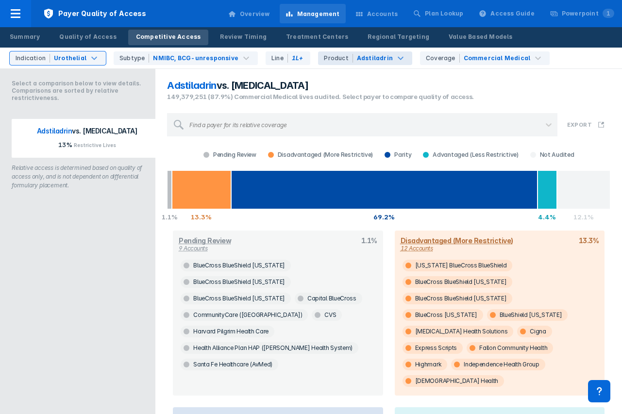
click at [89, 65] on div "option Urothelial, selected. Select is focused , press Down to open the menu, I…" at bounding box center [314, 58] width 616 height 21
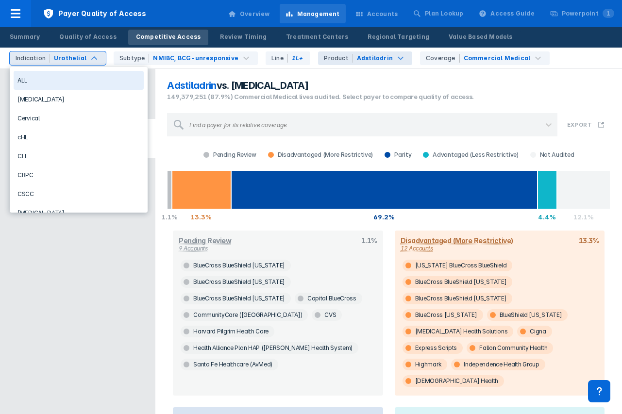
click at [87, 63] on div "Indication Urothelial" at bounding box center [58, 58] width 96 height 14
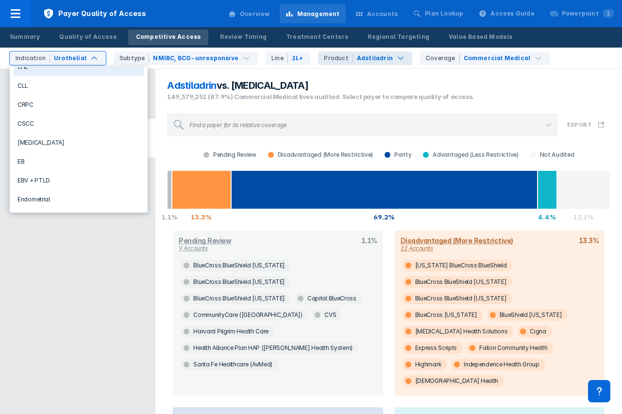
scroll to position [115, 0]
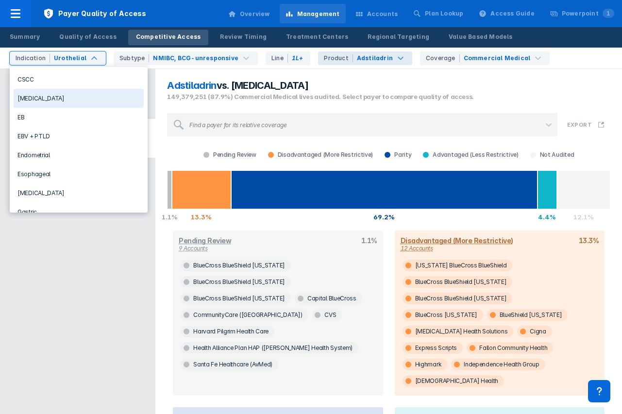
click at [70, 96] on div "[MEDICAL_DATA]" at bounding box center [79, 98] width 130 height 19
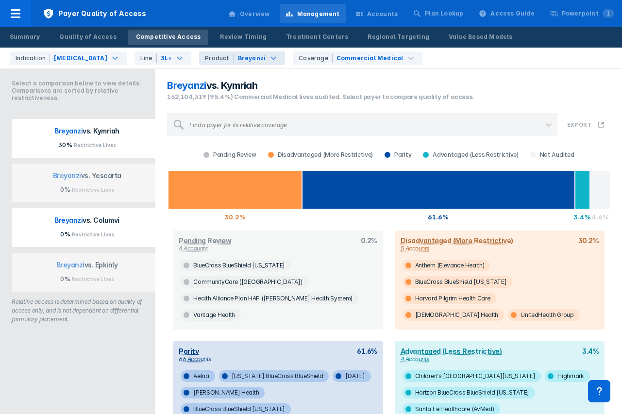
click at [117, 226] on p "[PERSON_NAME] vs. Columvi" at bounding box center [86, 223] width 137 height 14
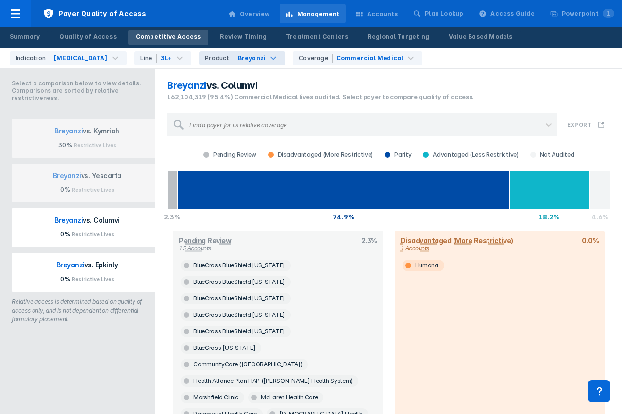
click at [116, 277] on p "0% Restrictive Lives" at bounding box center [86, 279] width 137 height 8
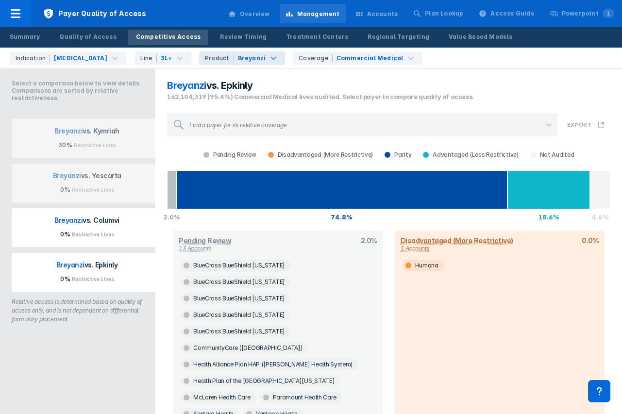
click at [119, 242] on button "[PERSON_NAME] vs. Columvi 0% Restrictive Lives" at bounding box center [86, 227] width 149 height 39
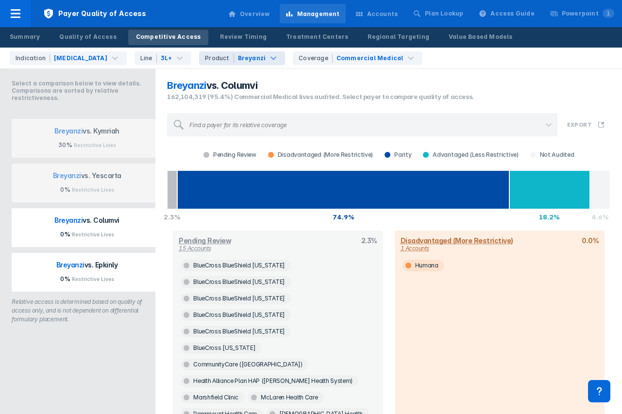
click at [116, 270] on p "[PERSON_NAME] vs. Epkinly" at bounding box center [86, 268] width 137 height 14
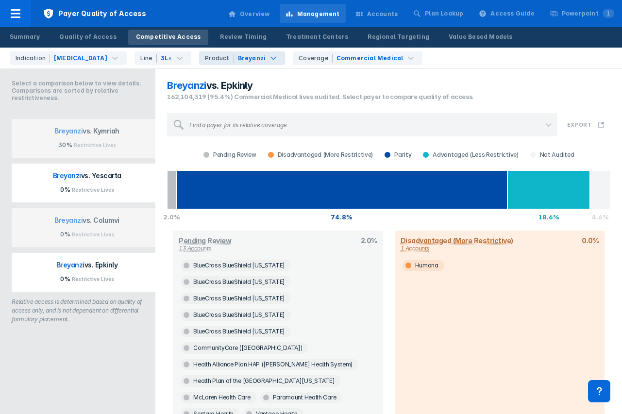
click at [120, 193] on button "[PERSON_NAME] vs. Yescarta 0% Restrictive Lives" at bounding box center [86, 183] width 149 height 39
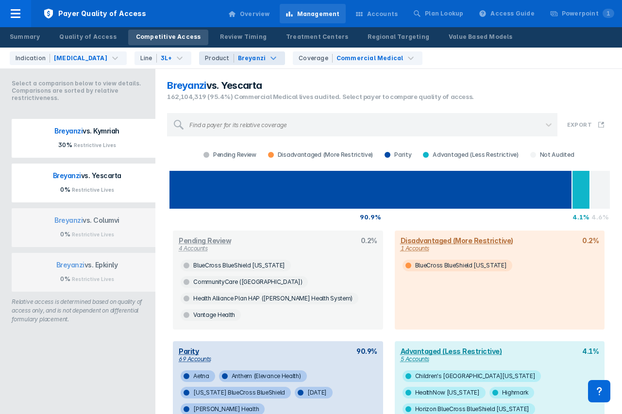
click at [127, 143] on p "30% Restrictive Lives" at bounding box center [86, 145] width 137 height 8
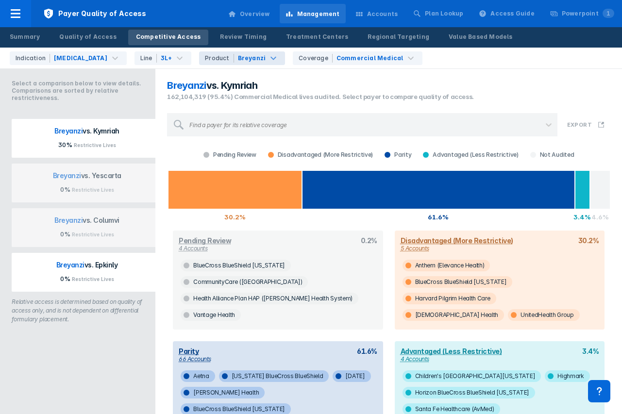
click at [124, 273] on p "[PERSON_NAME] vs. Epkinly" at bounding box center [86, 268] width 137 height 14
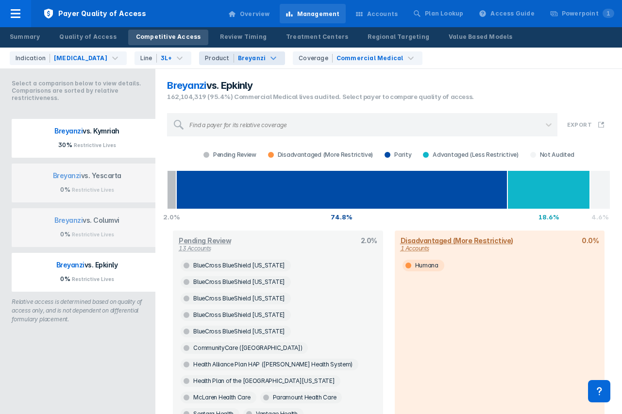
click at [129, 147] on p "30% Restrictive Lives" at bounding box center [86, 145] width 137 height 8
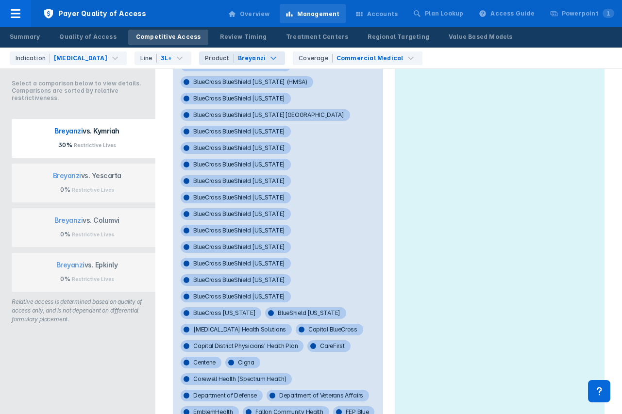
scroll to position [152, 0]
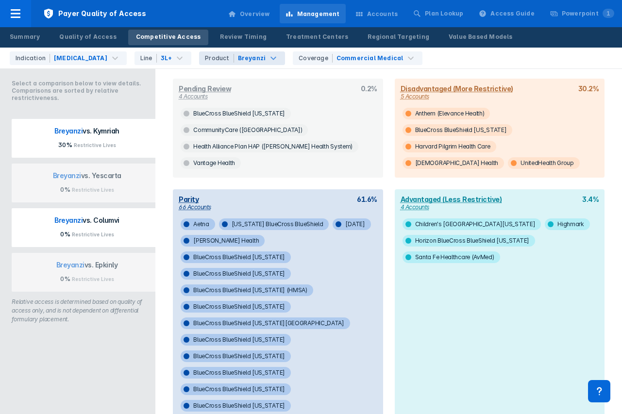
click at [133, 238] on button "[PERSON_NAME] vs. Columvi 0% Restrictive Lives" at bounding box center [86, 227] width 149 height 39
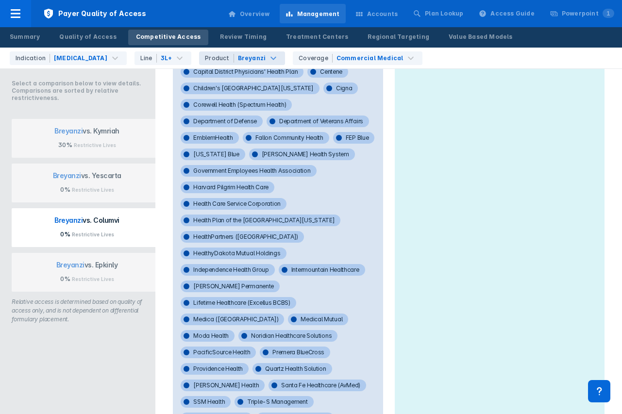
scroll to position [665, 0]
